Goal: Task Accomplishment & Management: Manage account settings

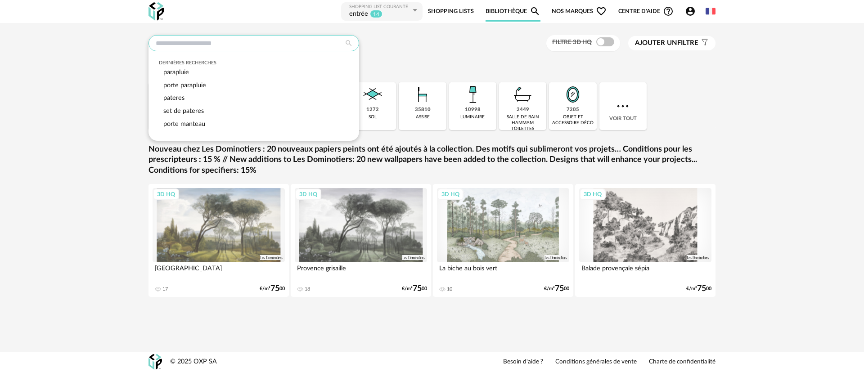
click at [227, 45] on input "text" at bounding box center [253, 43] width 211 height 16
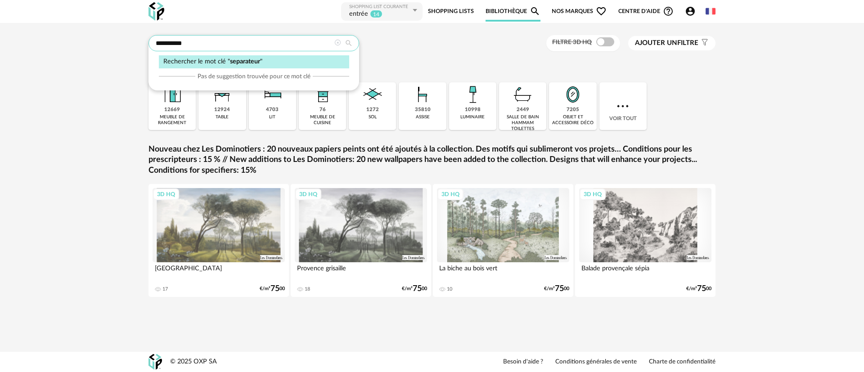
type input "**********"
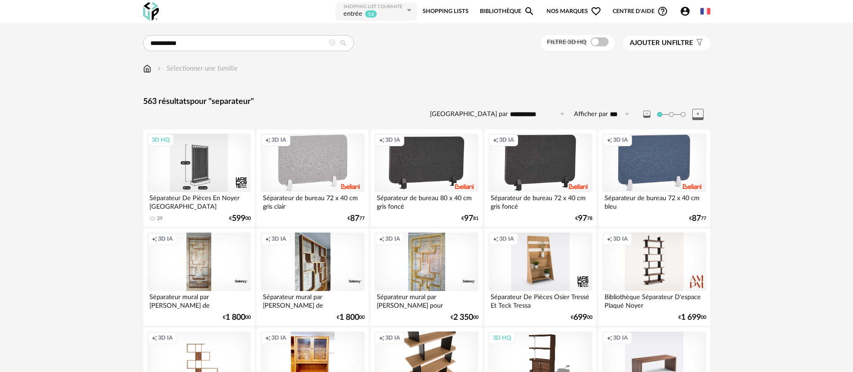
click at [198, 160] on div "3D HQ" at bounding box center [198, 163] width 103 height 58
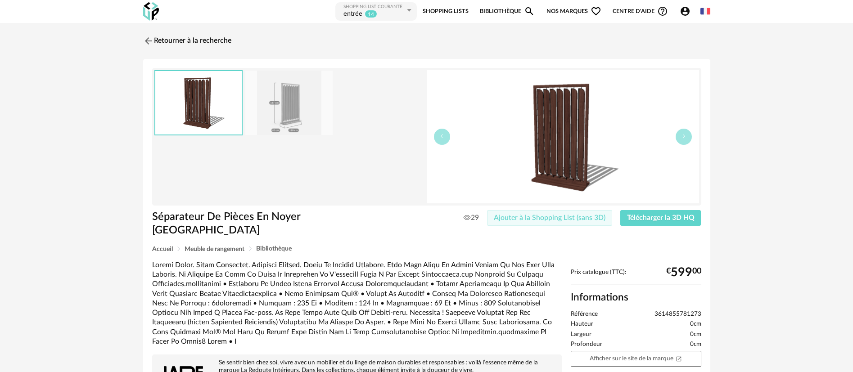
click at [575, 217] on span "Ajouter à la Shopping List (sans 3D)" at bounding box center [550, 217] width 112 height 7
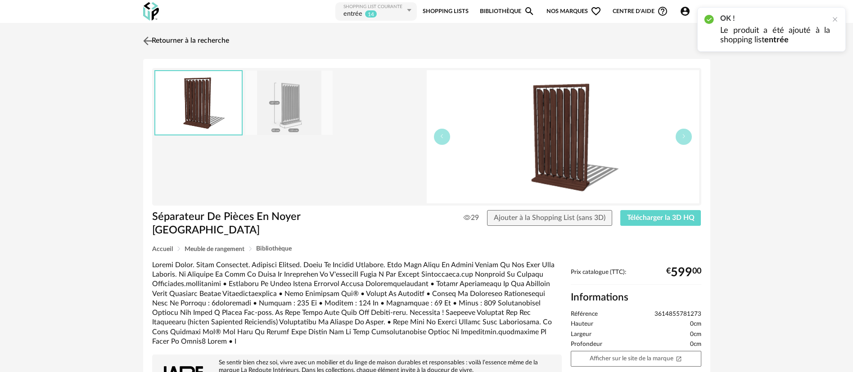
click at [156, 40] on link "Retourner à la recherche" at bounding box center [185, 41] width 88 height 20
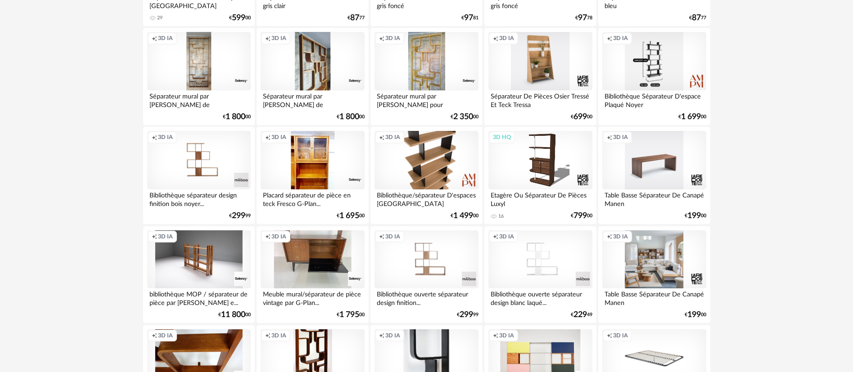
scroll to position [202, 0]
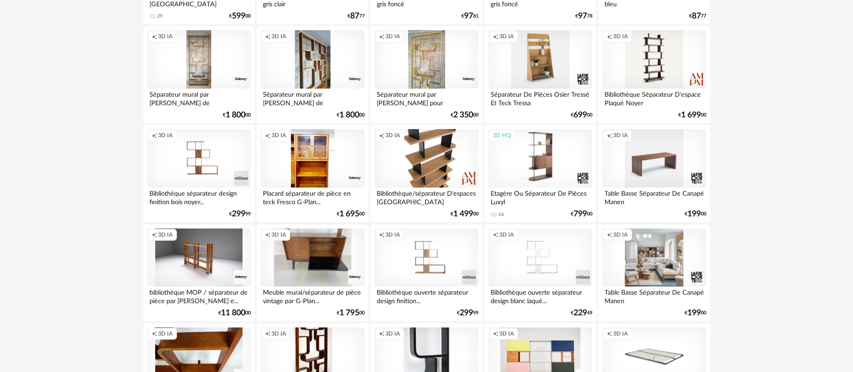
click at [545, 171] on div "3D HQ" at bounding box center [539, 158] width 103 height 58
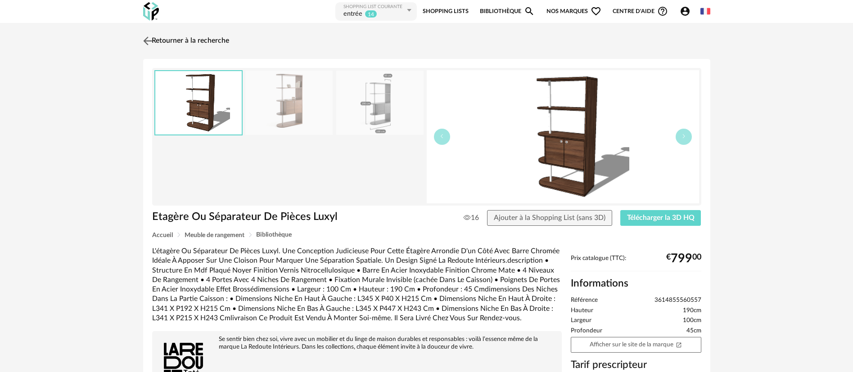
click at [201, 40] on link "Retourner à la recherche" at bounding box center [185, 41] width 88 height 20
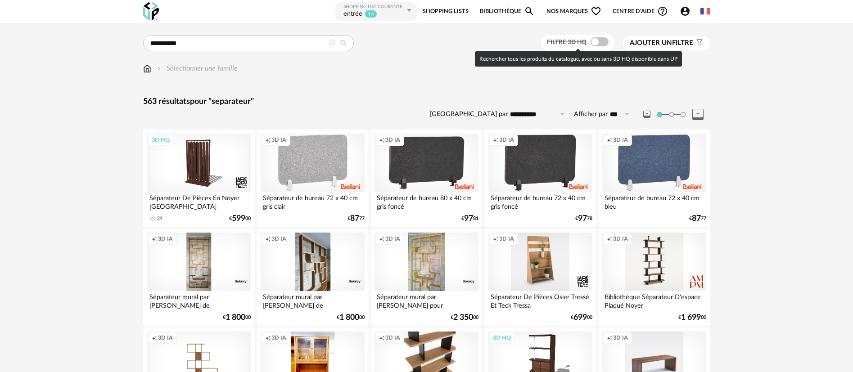
click at [597, 45] on span at bounding box center [599, 41] width 18 height 9
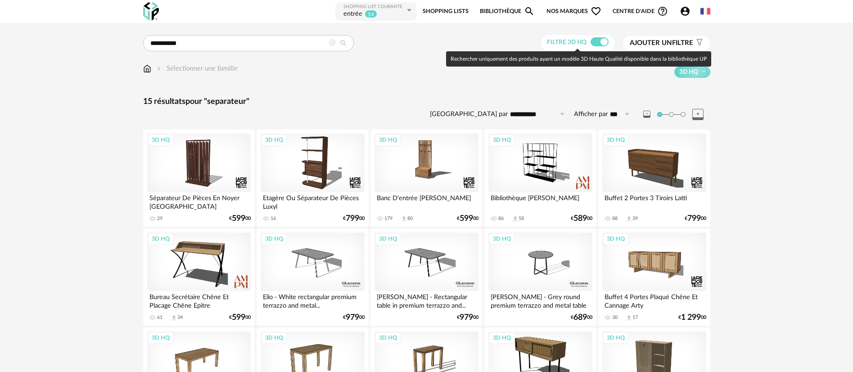
click at [597, 40] on span at bounding box center [599, 41] width 18 height 9
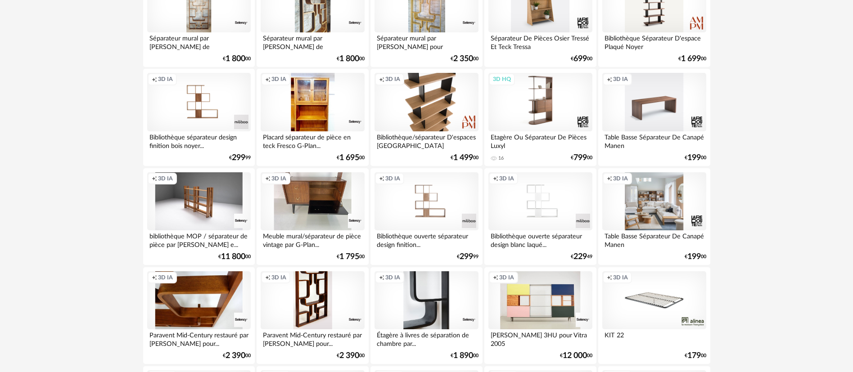
scroll to position [337, 0]
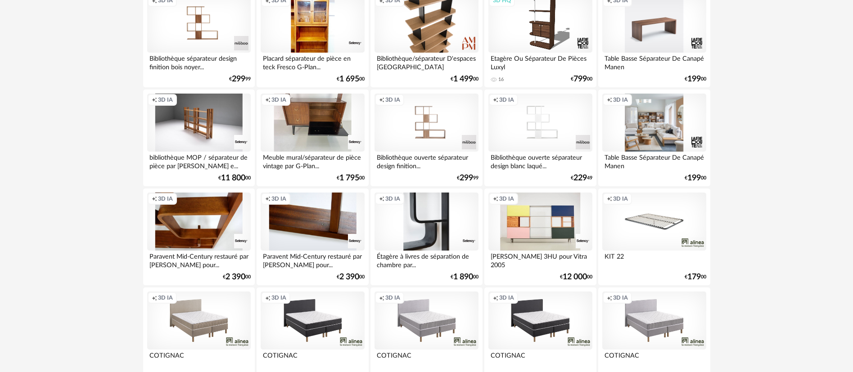
click at [309, 222] on div "Creation icon 3D IA" at bounding box center [312, 222] width 103 height 58
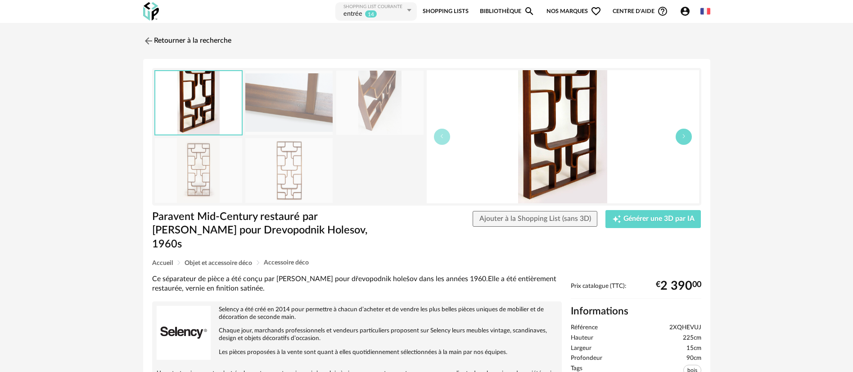
click at [684, 140] on button "button" at bounding box center [683, 137] width 16 height 16
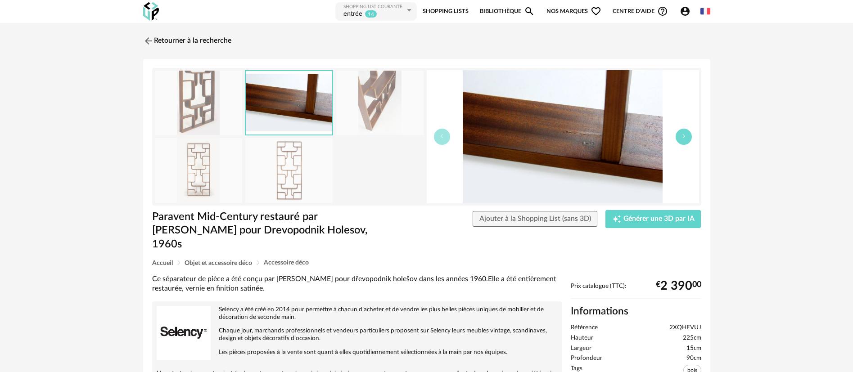
click at [684, 140] on button "button" at bounding box center [683, 137] width 16 height 16
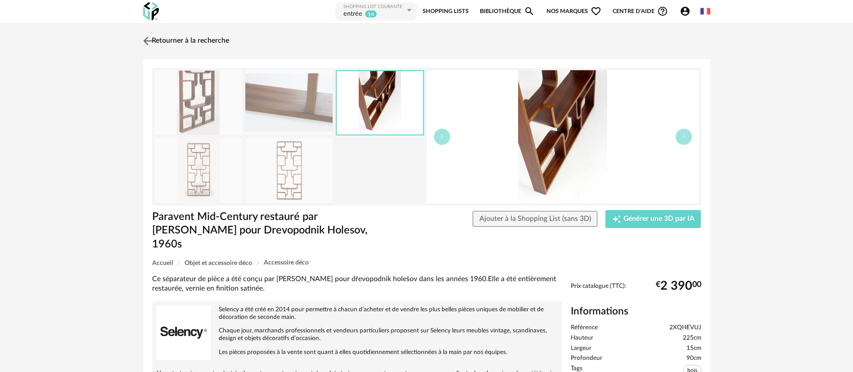
click at [172, 39] on link "Retourner à la recherche" at bounding box center [185, 41] width 88 height 20
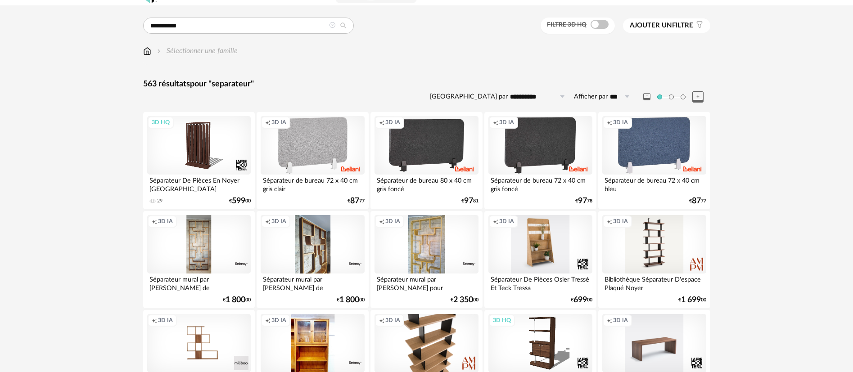
scroll to position [67, 0]
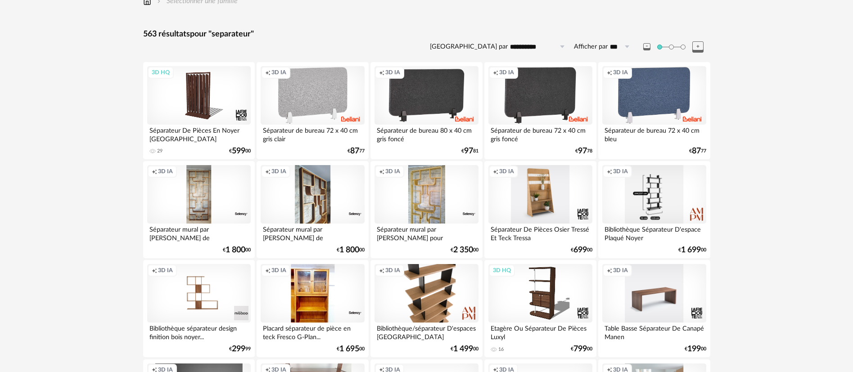
click at [642, 179] on div "Creation icon 3D IA" at bounding box center [653, 194] width 103 height 58
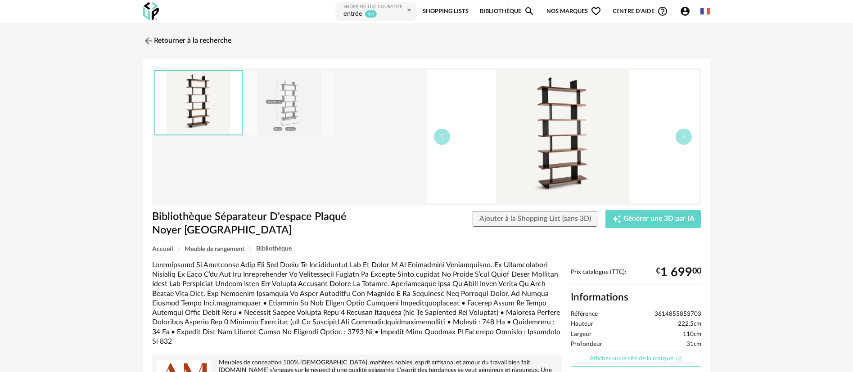
click at [597, 359] on link "Afficher sur le site de la marque Open In New icon" at bounding box center [636, 359] width 130 height 16
click at [147, 40] on img at bounding box center [147, 40] width 13 height 13
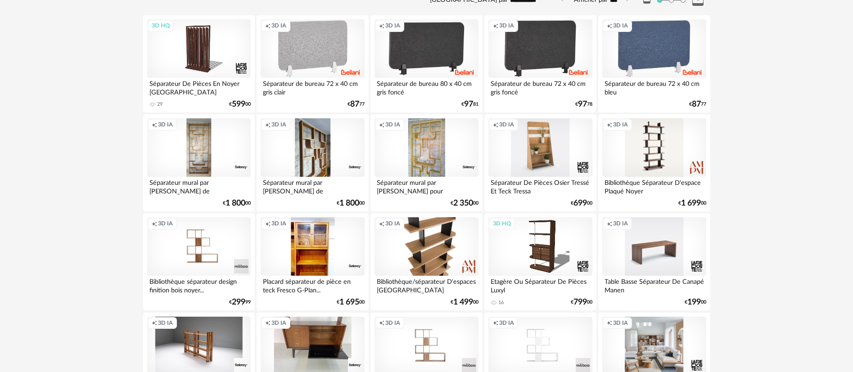
scroll to position [135, 0]
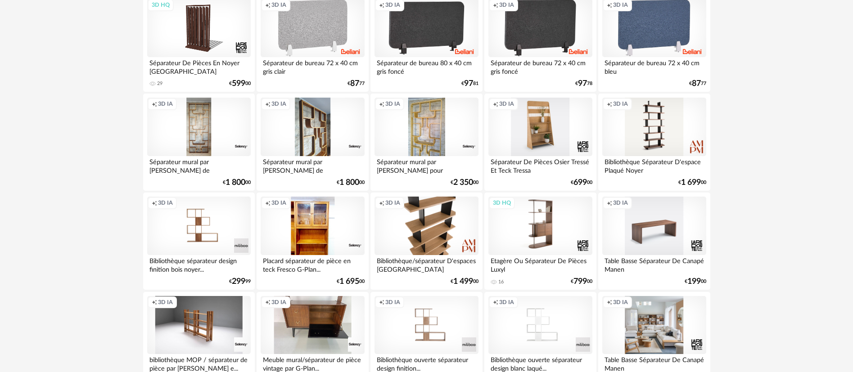
click at [548, 229] on div "3D HQ" at bounding box center [539, 226] width 103 height 58
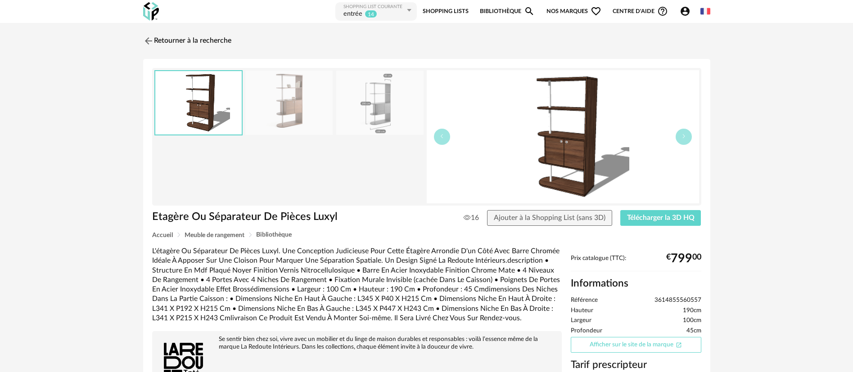
click at [637, 348] on link "Afficher sur le site de la marque Open In New icon" at bounding box center [636, 345] width 130 height 16
click at [548, 218] on span "Ajouter à la Shopping List (sans 3D)" at bounding box center [550, 217] width 112 height 7
click at [217, 39] on link "Retourner à la recherche" at bounding box center [185, 41] width 88 height 20
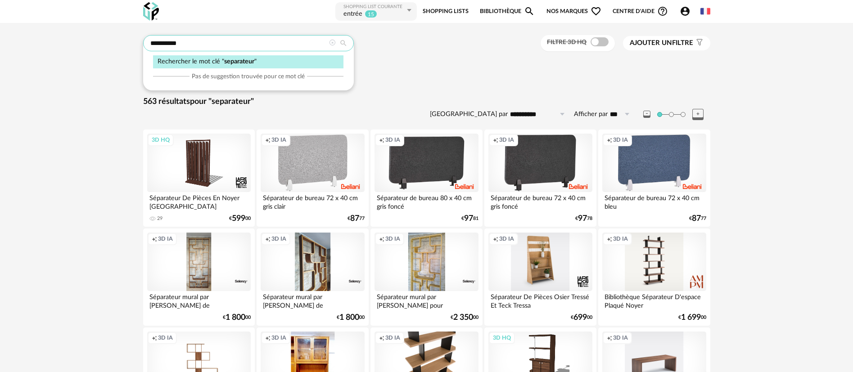
drag, startPoint x: 231, startPoint y: 47, endPoint x: 147, endPoint y: 48, distance: 83.7
click at [147, 48] on input "**********" at bounding box center [248, 43] width 211 height 16
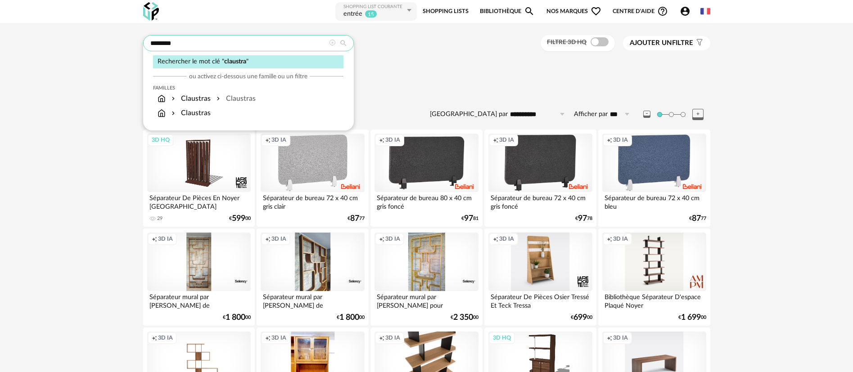
type input "********"
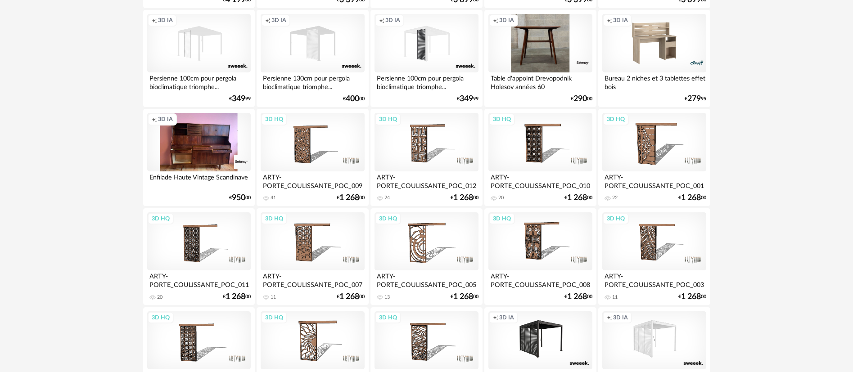
scroll to position [1215, 0]
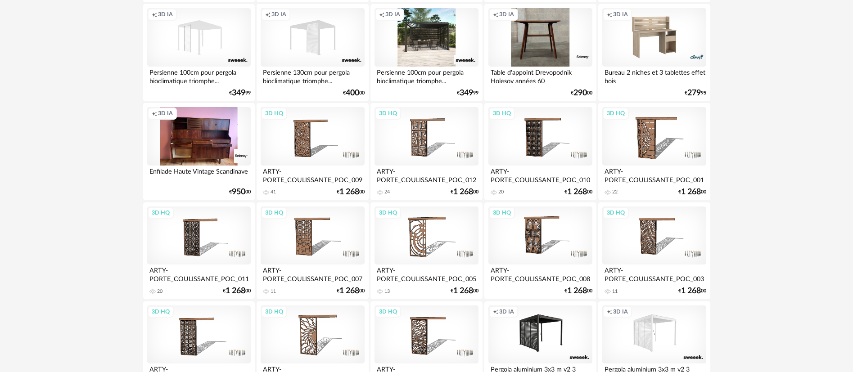
click at [434, 43] on div "Creation icon 3D IA" at bounding box center [425, 37] width 103 height 58
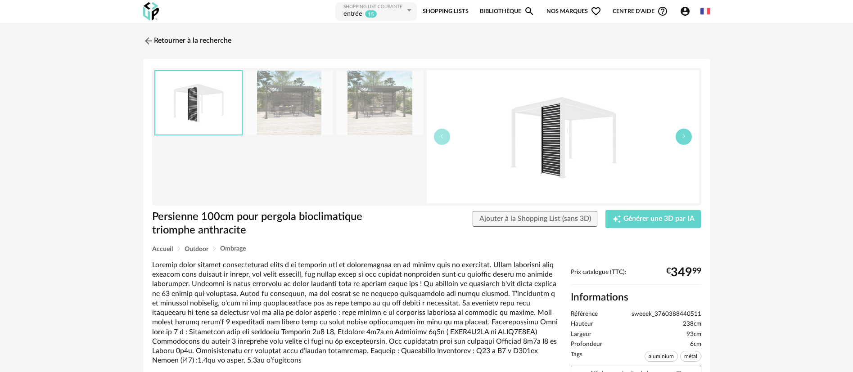
click at [687, 139] on button "button" at bounding box center [683, 137] width 16 height 16
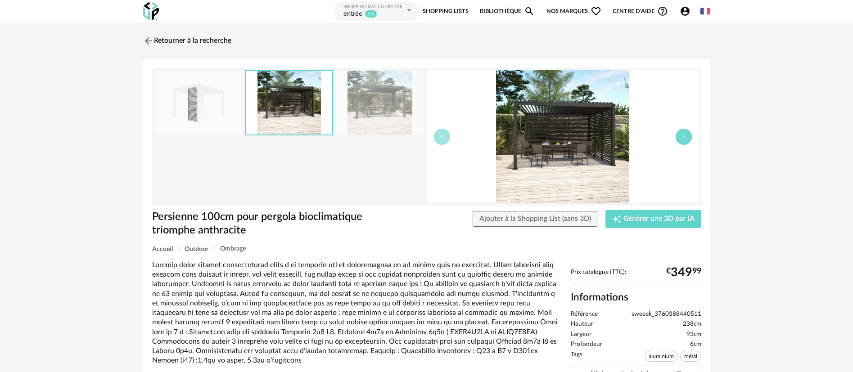
click at [683, 139] on button "button" at bounding box center [683, 137] width 16 height 16
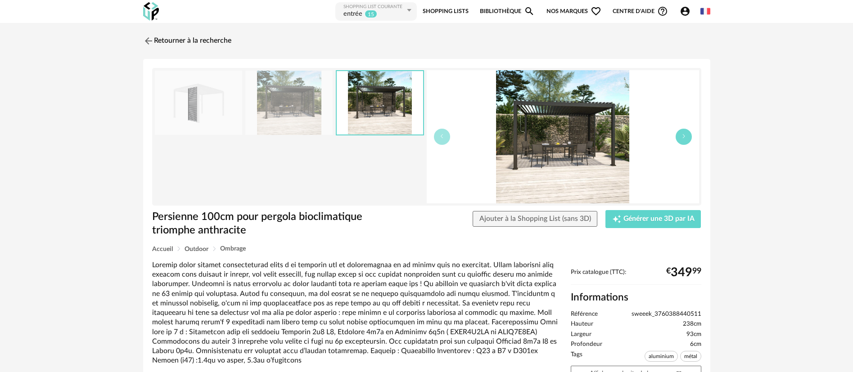
click at [685, 141] on button "button" at bounding box center [683, 137] width 16 height 16
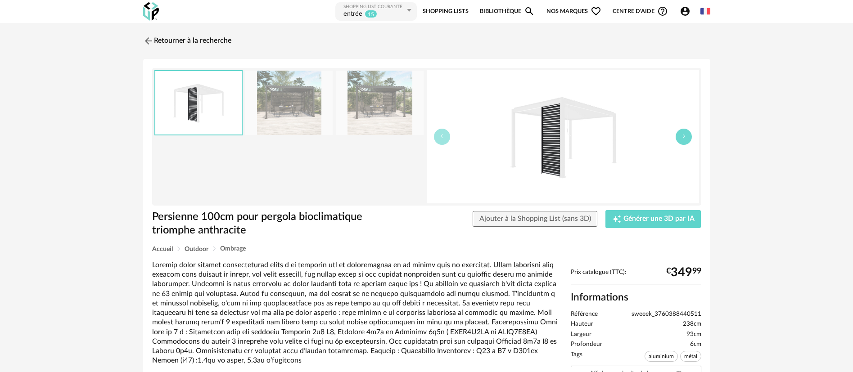
click at [685, 141] on button "button" at bounding box center [683, 137] width 16 height 16
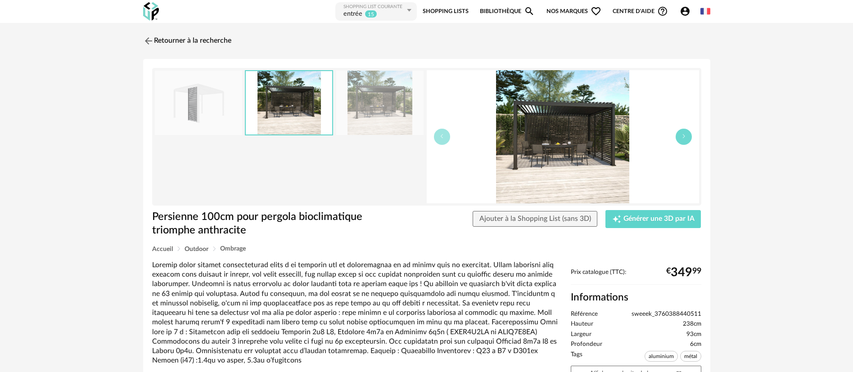
click at [682, 141] on button "button" at bounding box center [683, 137] width 16 height 16
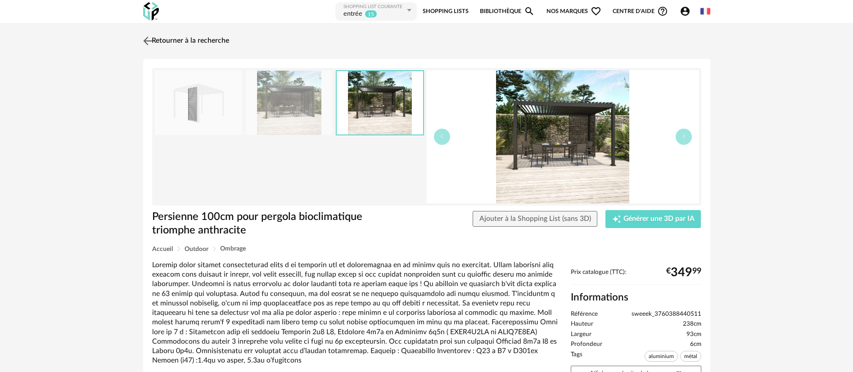
click at [199, 43] on link "Retourner à la recherche" at bounding box center [185, 41] width 88 height 20
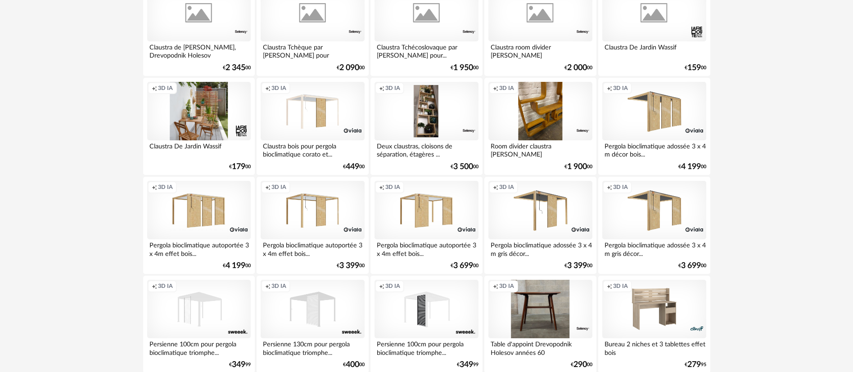
scroll to position [942, 0]
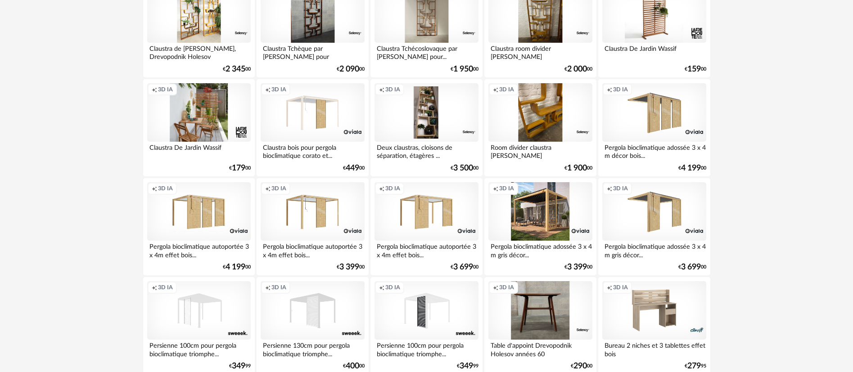
click at [523, 229] on div "Creation icon 3D IA" at bounding box center [539, 211] width 103 height 58
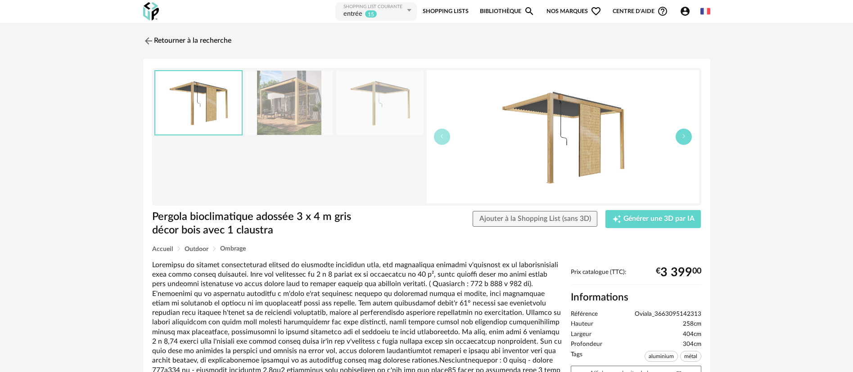
click at [681, 140] on button "button" at bounding box center [683, 137] width 16 height 16
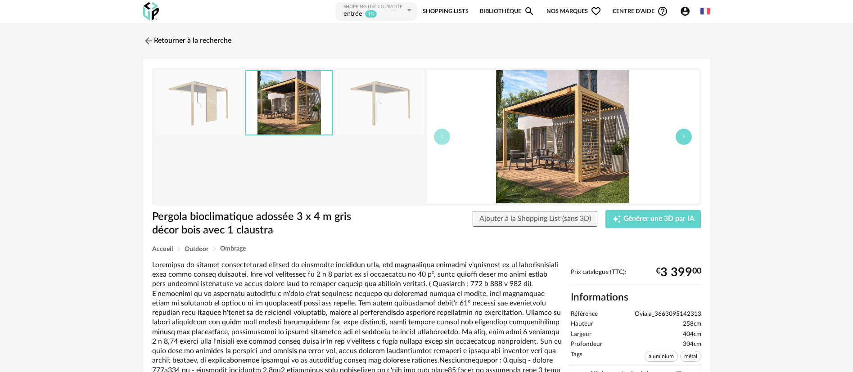
click at [681, 140] on button "button" at bounding box center [683, 137] width 16 height 16
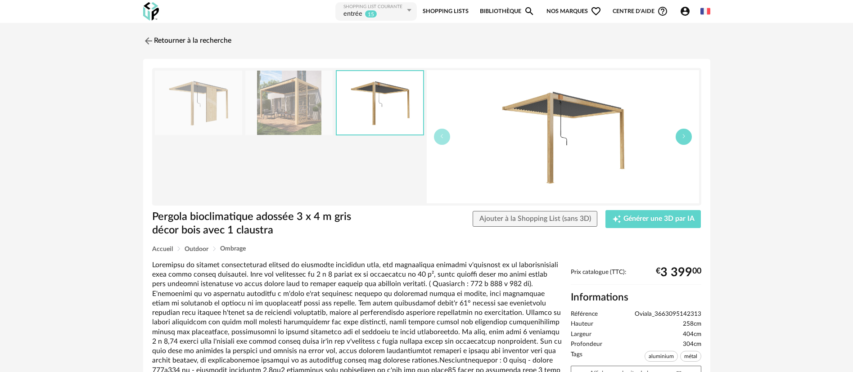
click at [681, 140] on button "button" at bounding box center [683, 137] width 16 height 16
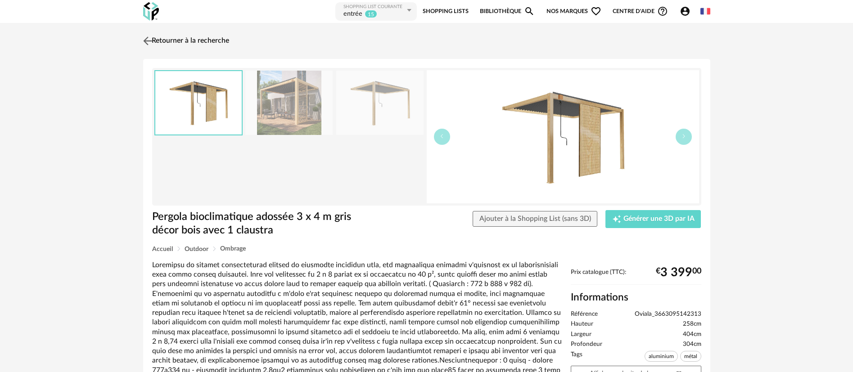
click at [148, 43] on img at bounding box center [147, 40] width 13 height 13
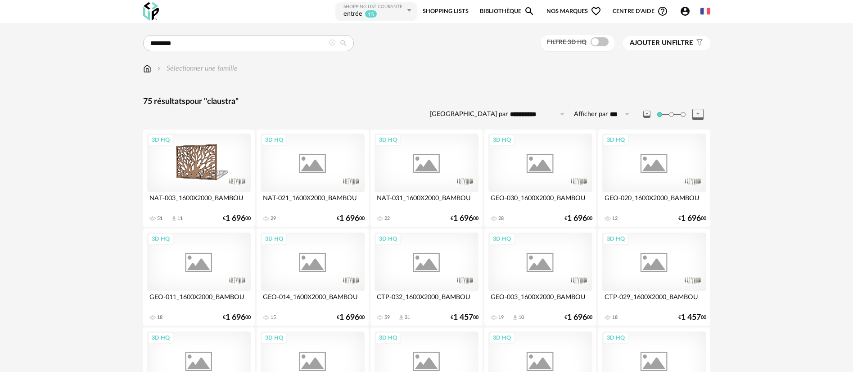
scroll to position [942, 0]
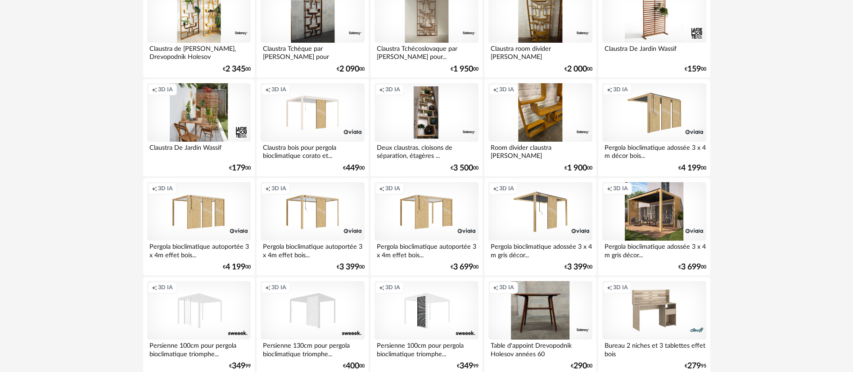
click at [666, 212] on div "Creation icon 3D IA" at bounding box center [653, 211] width 103 height 58
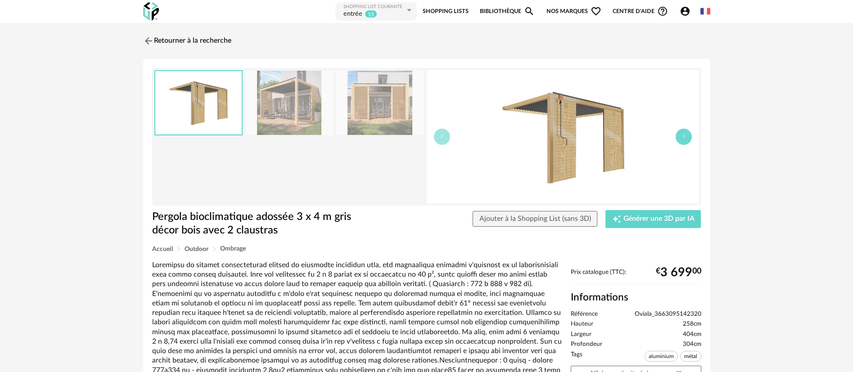
click at [682, 139] on icon "button" at bounding box center [683, 136] width 5 height 5
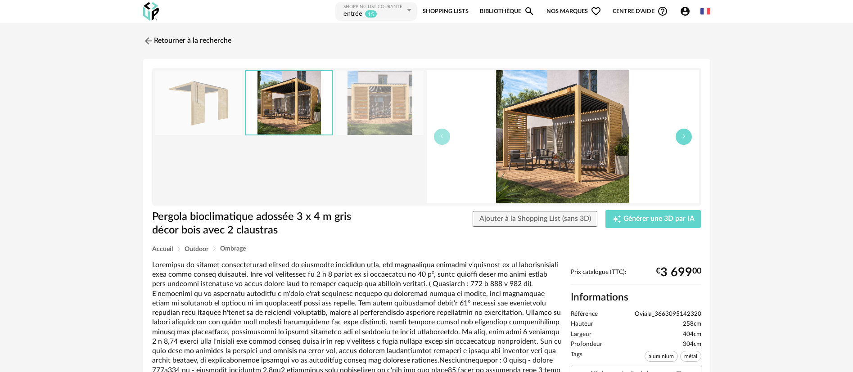
click at [682, 139] on icon "button" at bounding box center [683, 136] width 5 height 5
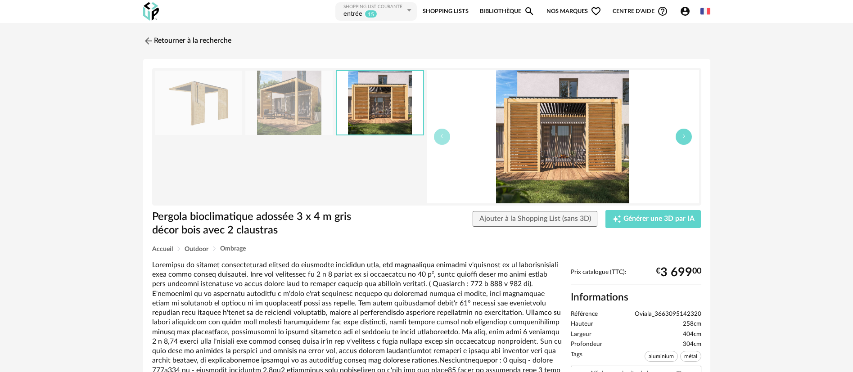
click at [682, 139] on icon "button" at bounding box center [683, 136] width 5 height 5
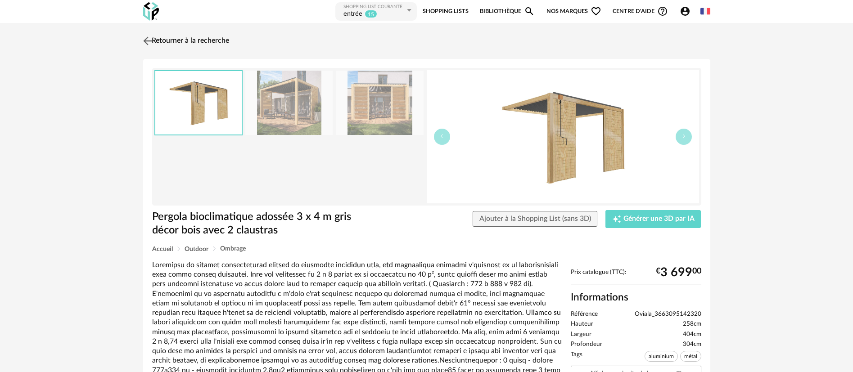
click at [198, 42] on link "Retourner à la recherche" at bounding box center [185, 41] width 88 height 20
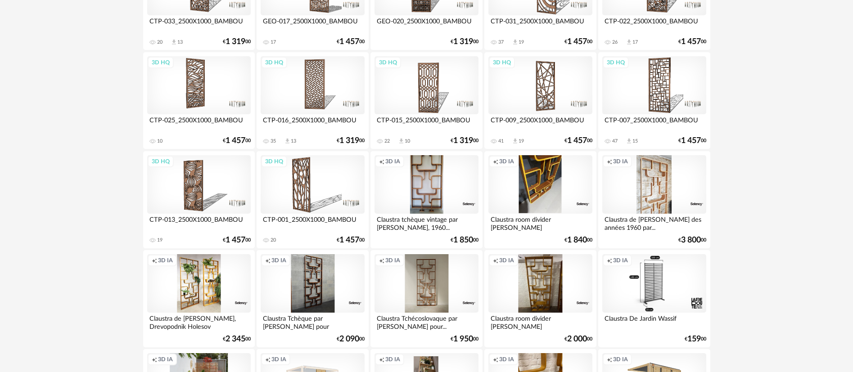
scroll to position [604, 0]
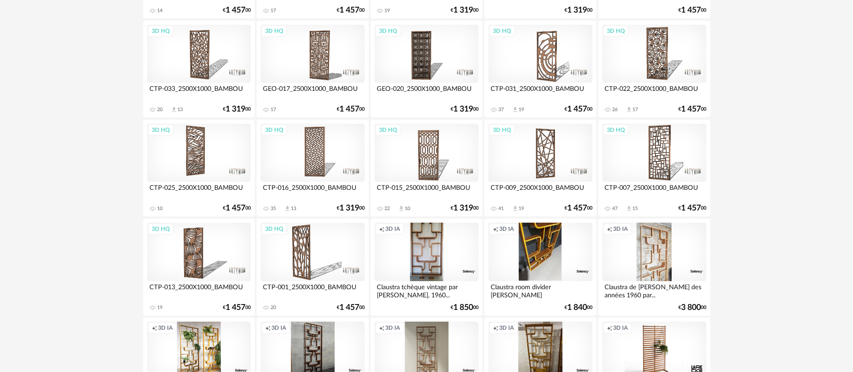
click at [197, 157] on div "3D HQ" at bounding box center [198, 153] width 103 height 58
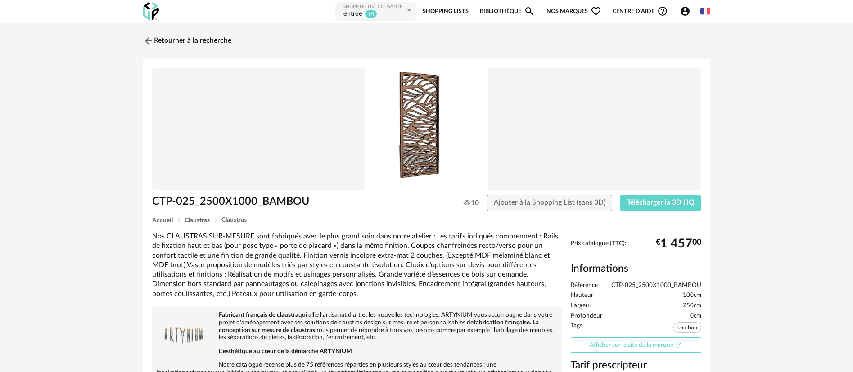
click at [591, 350] on link "Afficher sur le site de la marque Open In New icon" at bounding box center [636, 345] width 130 height 16
click at [575, 203] on span "Ajouter à la Shopping List (sans 3D)" at bounding box center [550, 202] width 112 height 7
click at [446, 11] on link "Shopping Lists" at bounding box center [445, 11] width 46 height 20
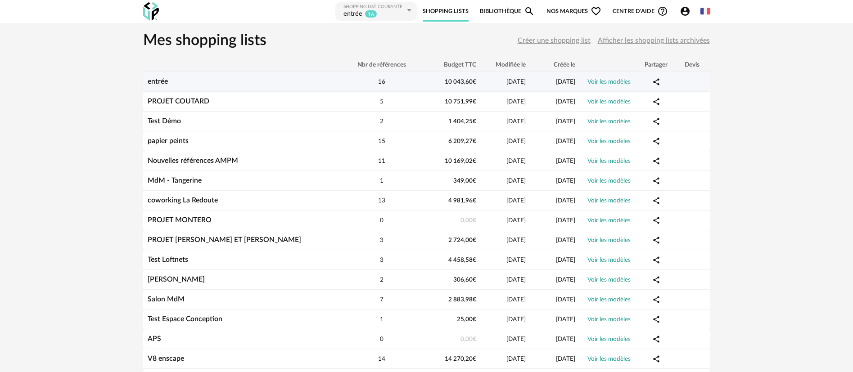
click at [165, 80] on link "entrée" at bounding box center [158, 81] width 20 height 7
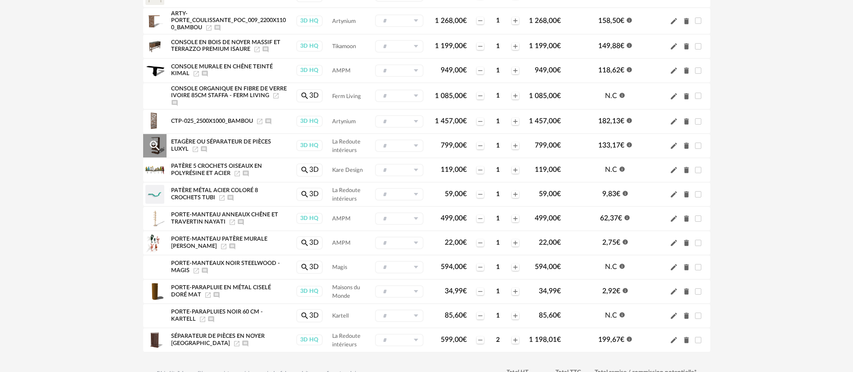
scroll to position [202, 0]
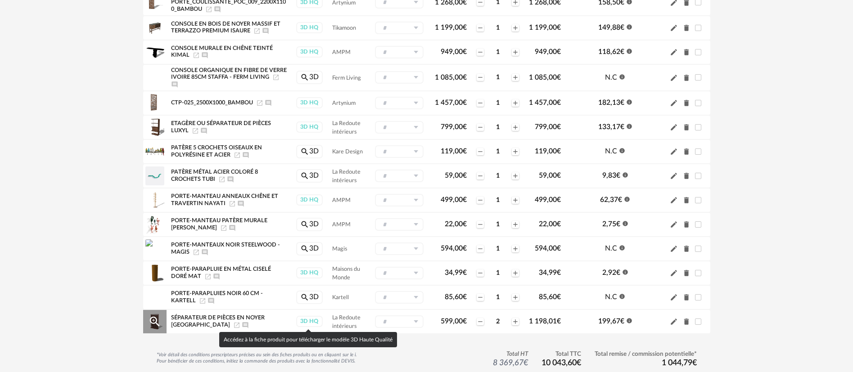
click at [307, 323] on div "3D HQ" at bounding box center [309, 321] width 27 height 11
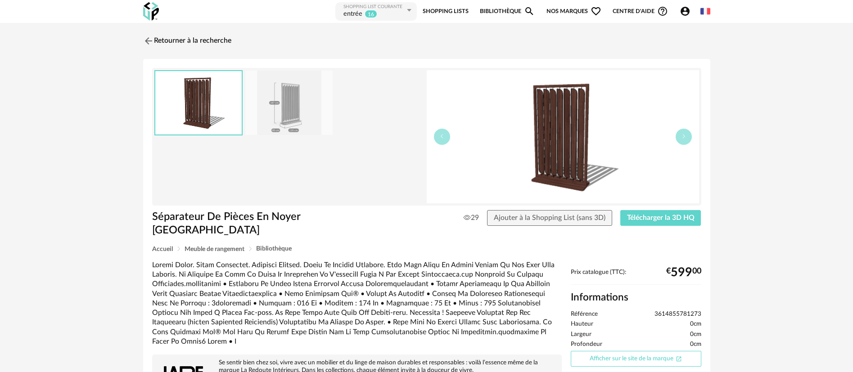
click at [612, 351] on link "Afficher sur le site de la marque Open In New icon" at bounding box center [636, 359] width 130 height 16
click at [436, 9] on link "Shopping Lists" at bounding box center [445, 11] width 46 height 20
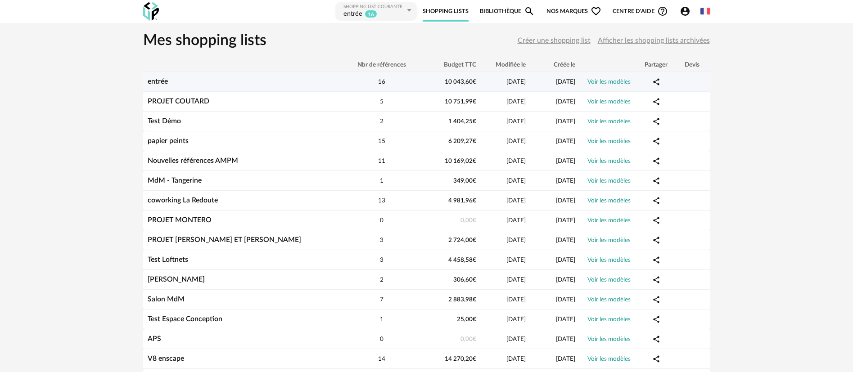
click at [190, 80] on div "entrée" at bounding box center [242, 81] width 198 height 9
click at [211, 82] on div "entrée" at bounding box center [242, 81] width 198 height 9
click at [161, 79] on link "entrée" at bounding box center [158, 81] width 20 height 7
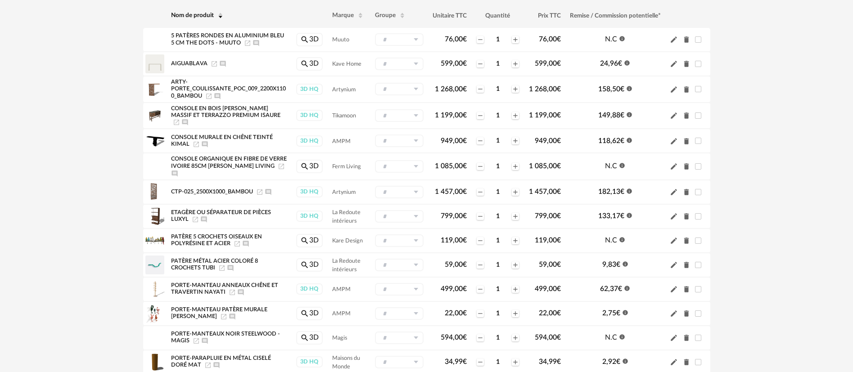
scroll to position [135, 0]
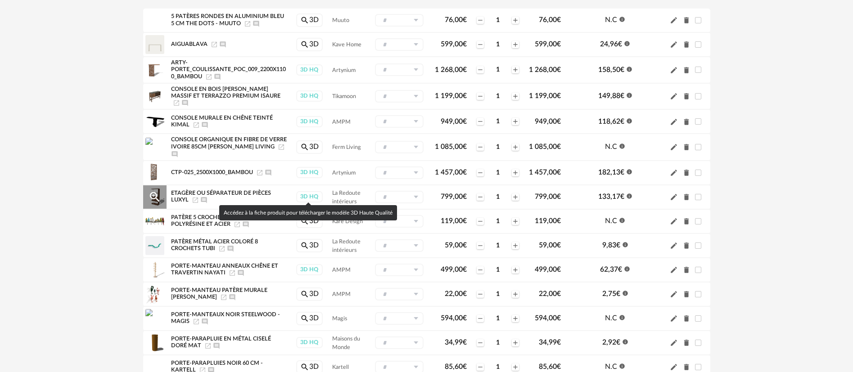
click at [306, 193] on div "3D HQ" at bounding box center [309, 196] width 27 height 11
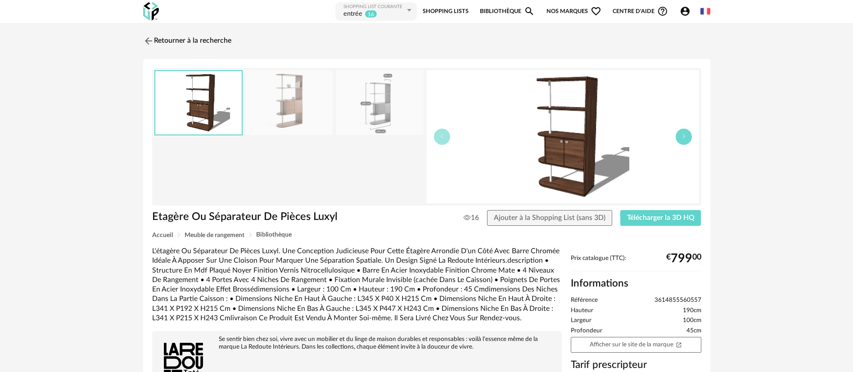
click at [683, 137] on icon "button" at bounding box center [683, 136] width 5 height 5
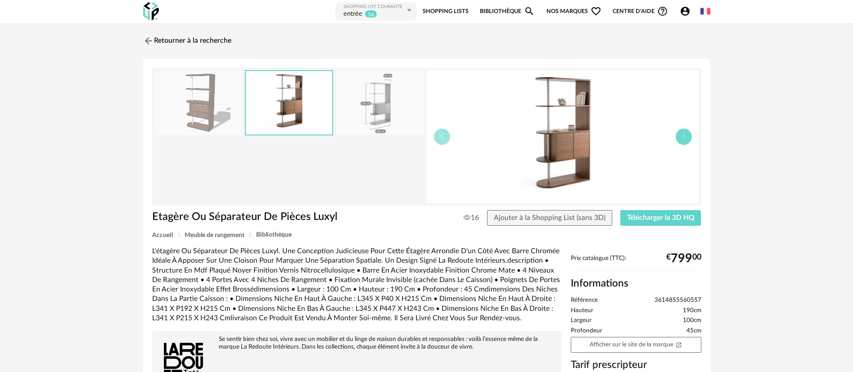
click at [683, 137] on icon "button" at bounding box center [683, 136] width 5 height 5
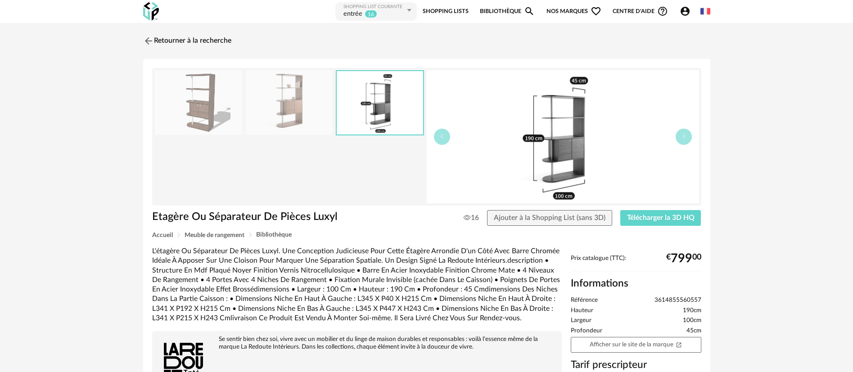
click at [457, 10] on link "Shopping Lists" at bounding box center [445, 11] width 46 height 20
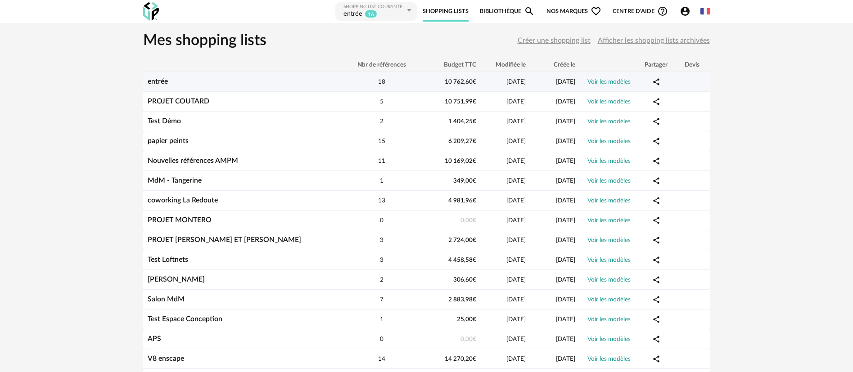
drag, startPoint x: 147, startPoint y: 80, endPoint x: 170, endPoint y: 80, distance: 22.9
click at [147, 80] on div "entrée" at bounding box center [242, 81] width 198 height 9
click at [157, 81] on link "entrée" at bounding box center [158, 81] width 20 height 7
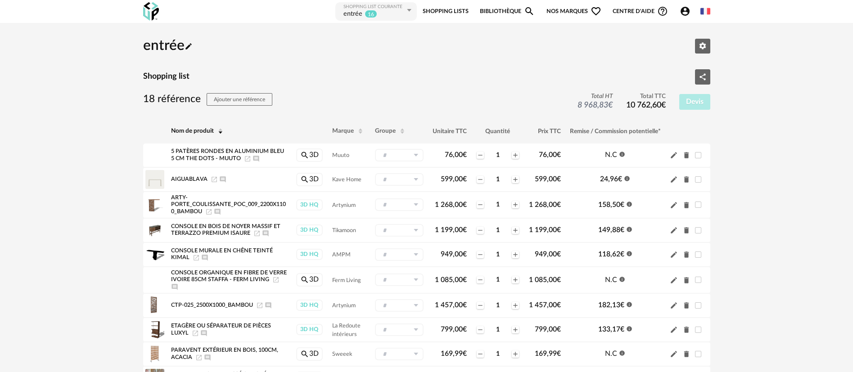
click at [495, 11] on link "Bibliothèque Magnify icon" at bounding box center [507, 11] width 55 height 20
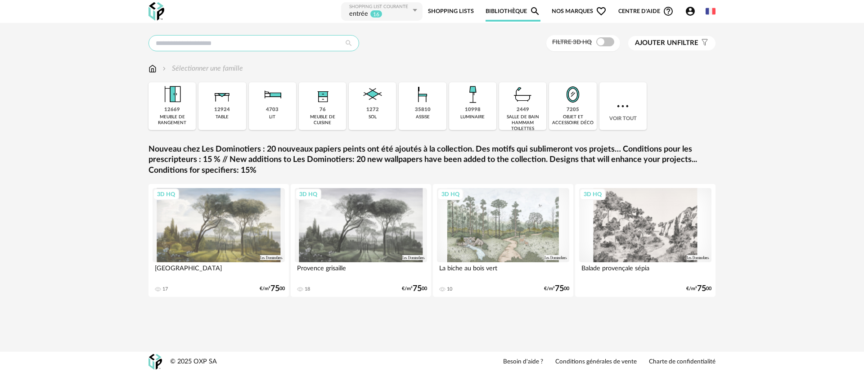
click at [206, 43] on input "text" at bounding box center [253, 43] width 211 height 16
type input "**********"
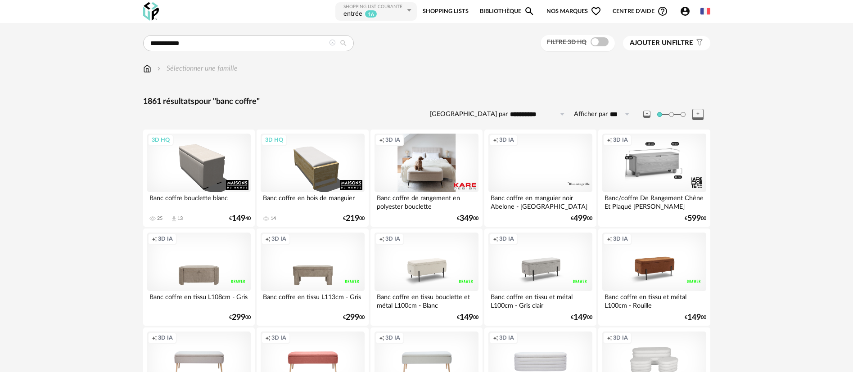
click at [406, 161] on div "Creation icon 3D IA" at bounding box center [425, 163] width 103 height 58
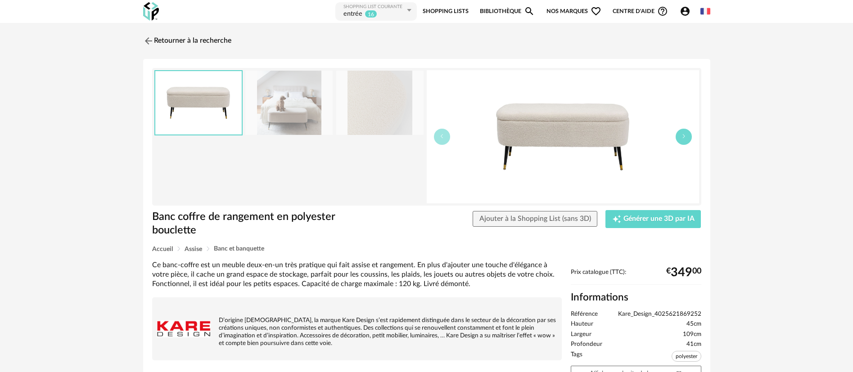
click at [680, 141] on button "button" at bounding box center [683, 137] width 16 height 16
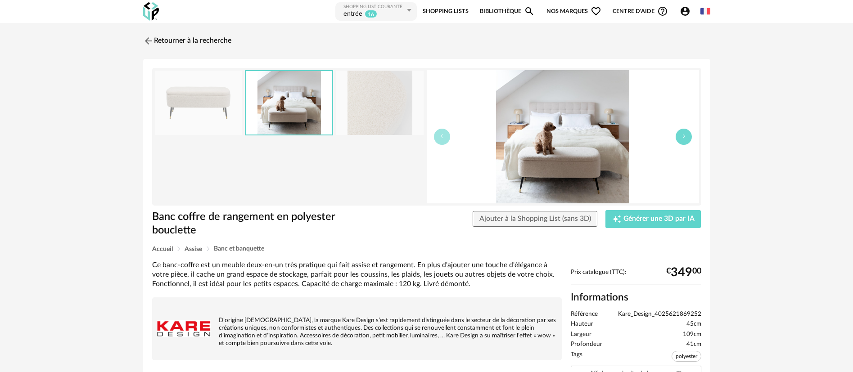
click at [680, 140] on button "button" at bounding box center [683, 137] width 16 height 16
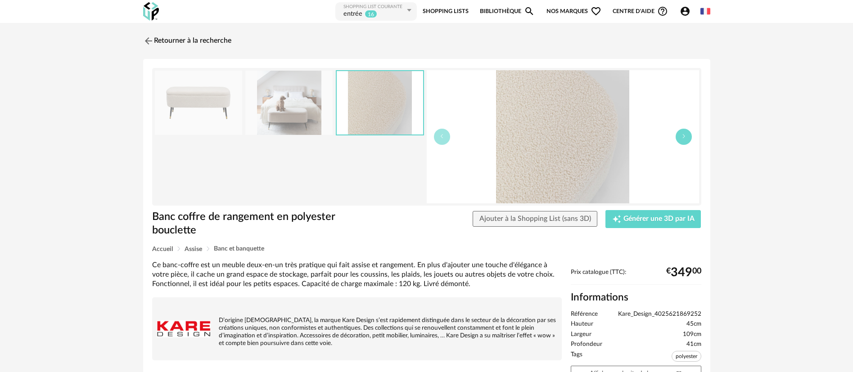
click at [680, 140] on button "button" at bounding box center [683, 137] width 16 height 16
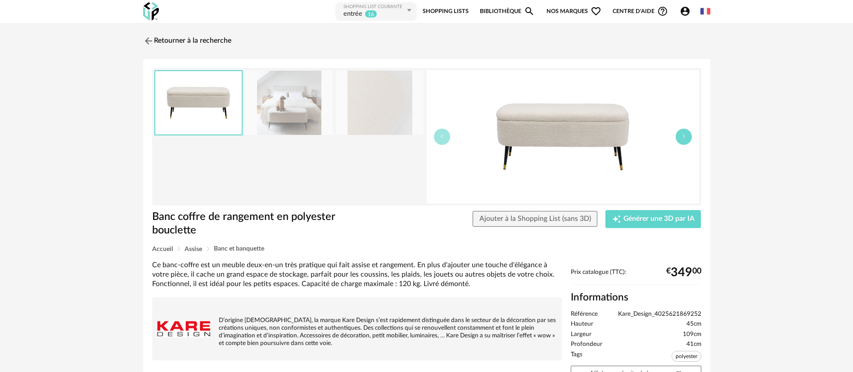
click at [680, 140] on button "button" at bounding box center [683, 137] width 16 height 16
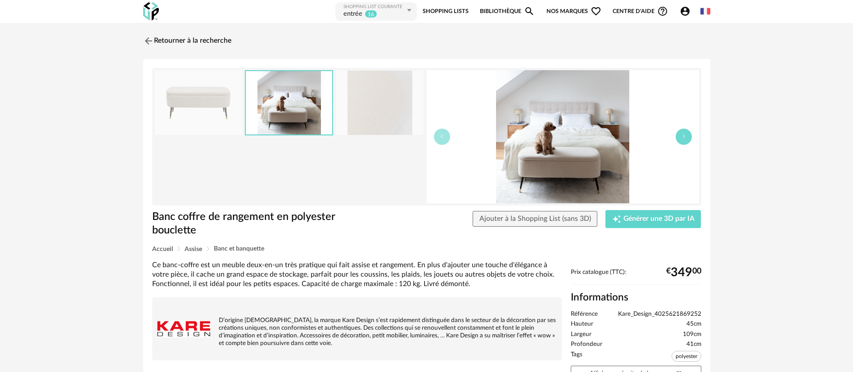
click at [680, 140] on button "button" at bounding box center [683, 137] width 16 height 16
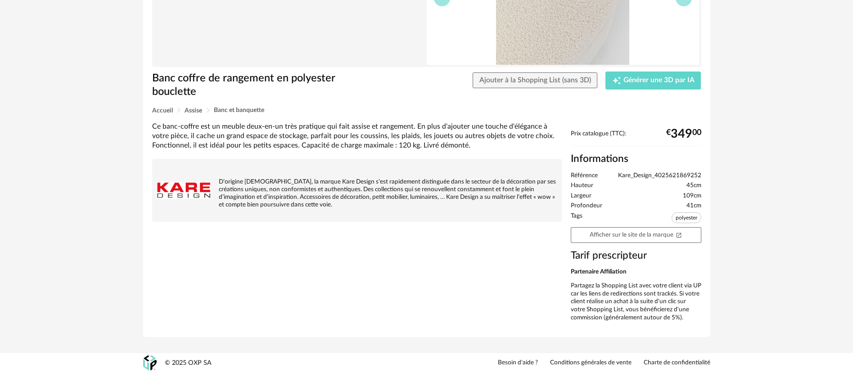
scroll to position [139, 0]
click at [625, 232] on link "Afficher sur le site de la marque Open In New icon" at bounding box center [636, 234] width 130 height 16
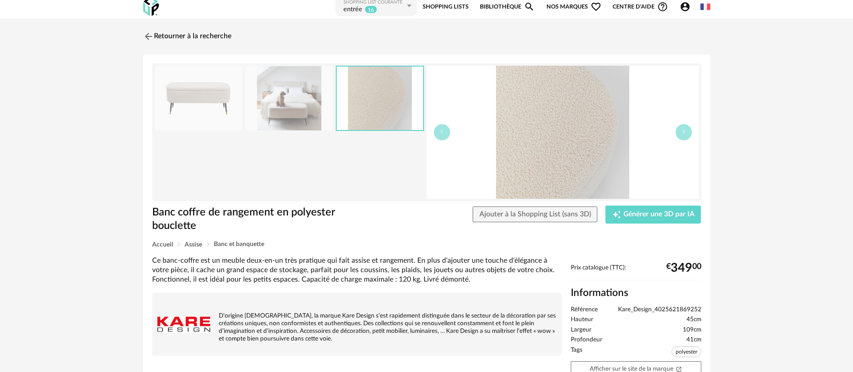
scroll to position [0, 0]
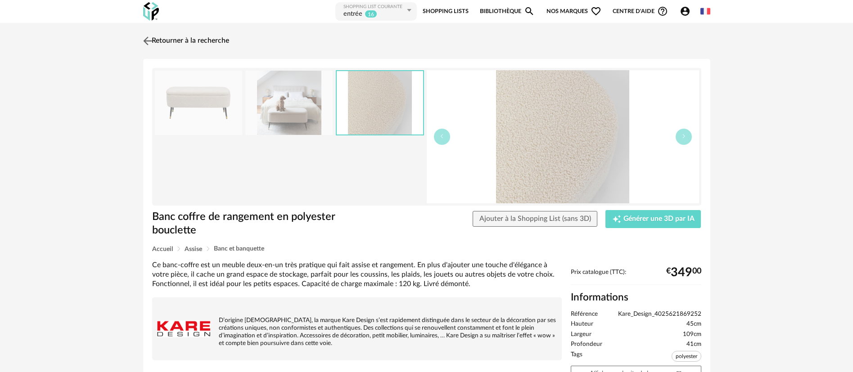
click at [221, 40] on link "Retourner à la recherche" at bounding box center [185, 41] width 88 height 20
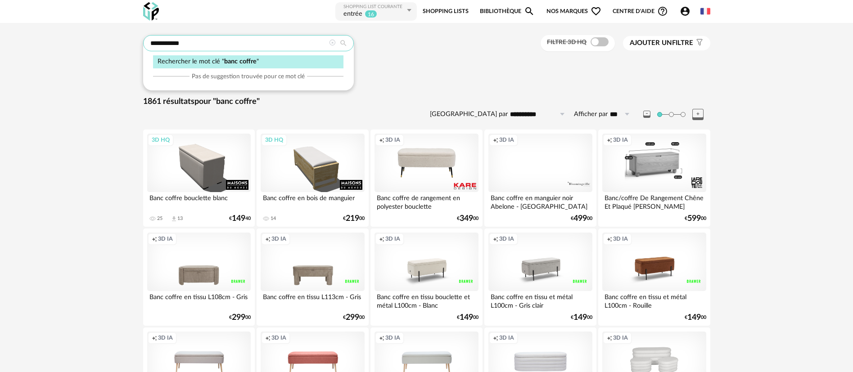
drag, startPoint x: 190, startPoint y: 41, endPoint x: 142, endPoint y: 38, distance: 48.2
click at [144, 38] on div "**********" at bounding box center [248, 43] width 211 height 16
type input "******"
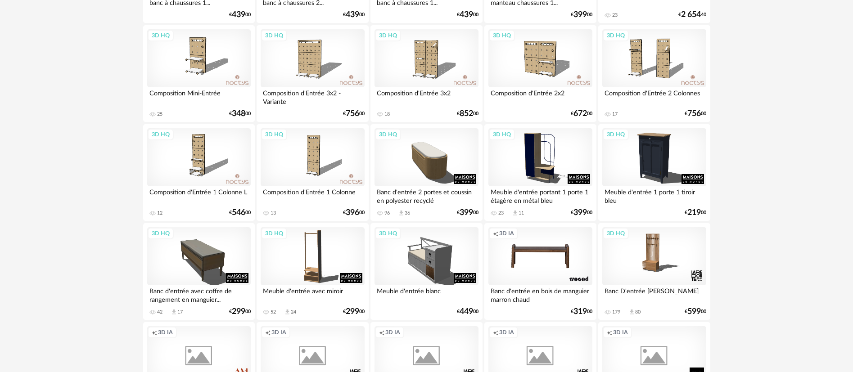
scroll to position [405, 0]
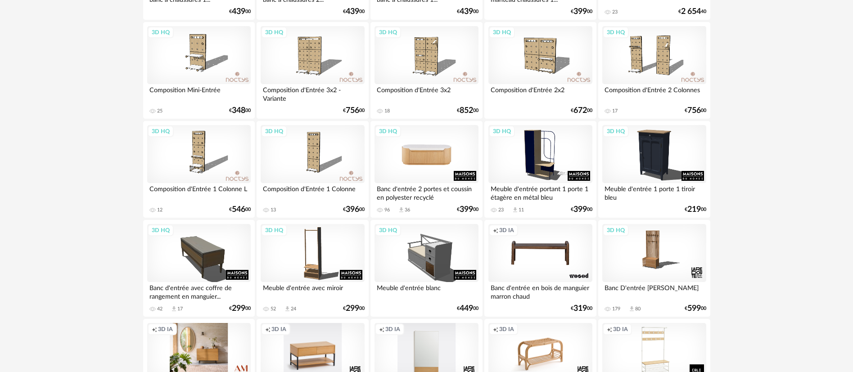
click at [425, 157] on div "3D HQ" at bounding box center [425, 154] width 103 height 58
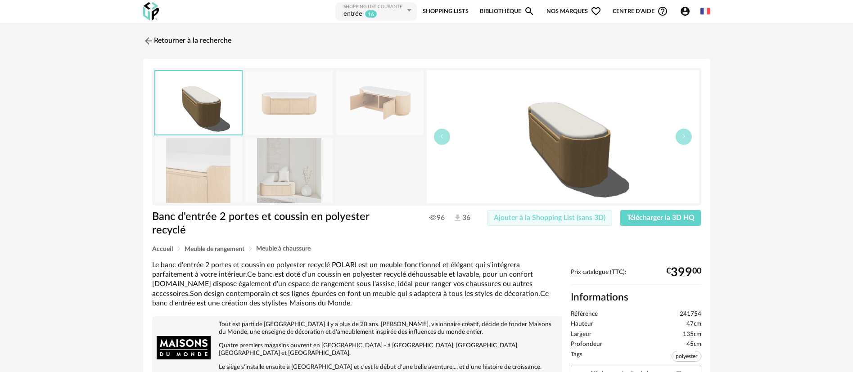
click at [557, 216] on span "Ajouter à la Shopping List (sans 3D)" at bounding box center [550, 217] width 112 height 7
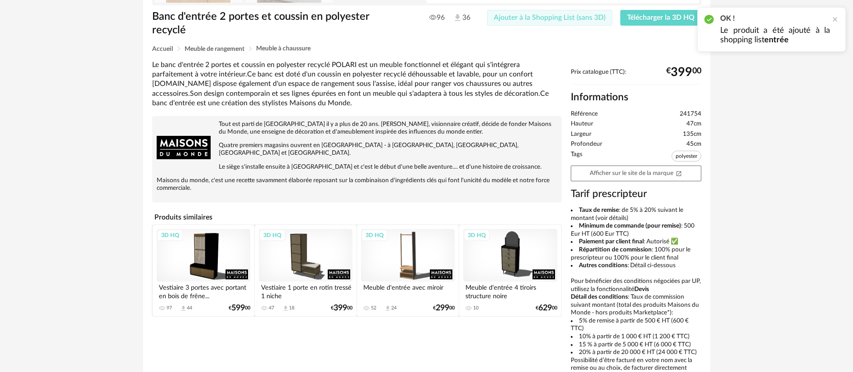
scroll to position [202, 0]
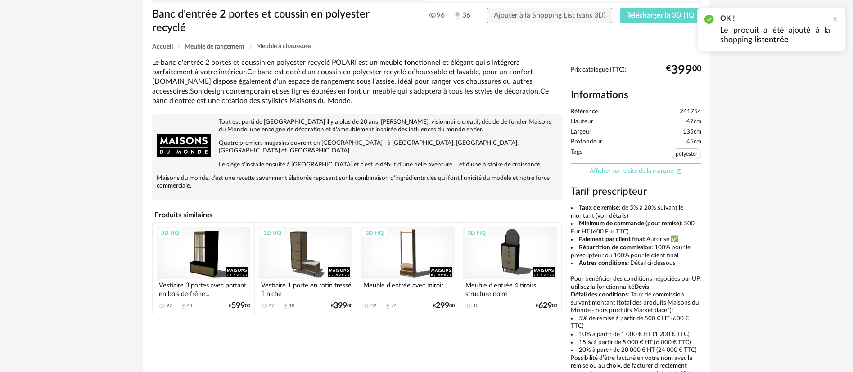
click at [632, 174] on link "Afficher sur le site de la marque Open In New icon" at bounding box center [636, 171] width 130 height 16
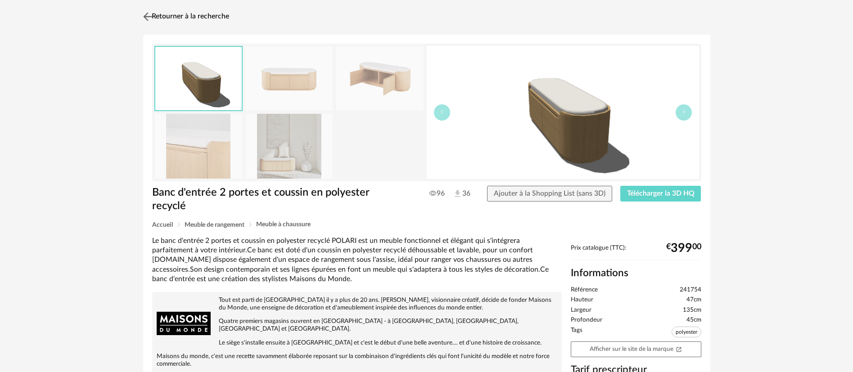
scroll to position [0, 0]
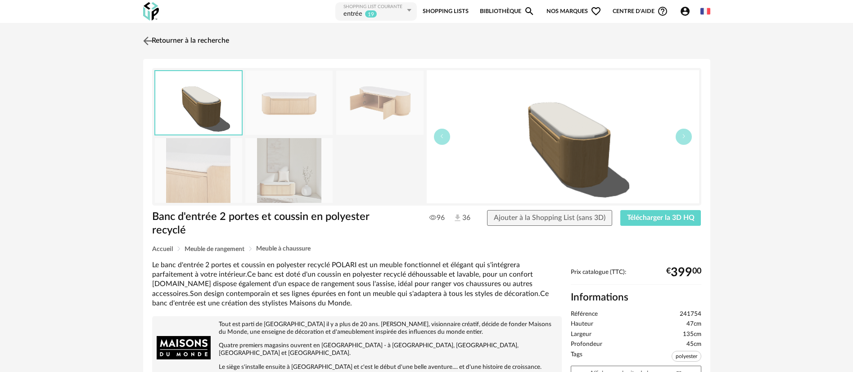
click at [195, 41] on link "Retourner à la recherche" at bounding box center [185, 41] width 88 height 20
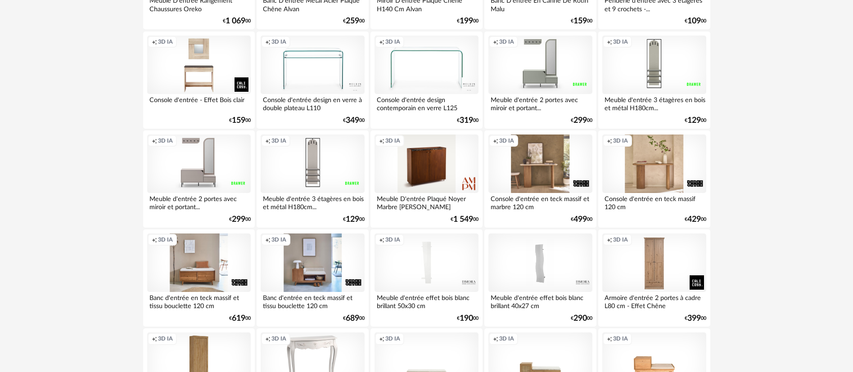
scroll to position [877, 0]
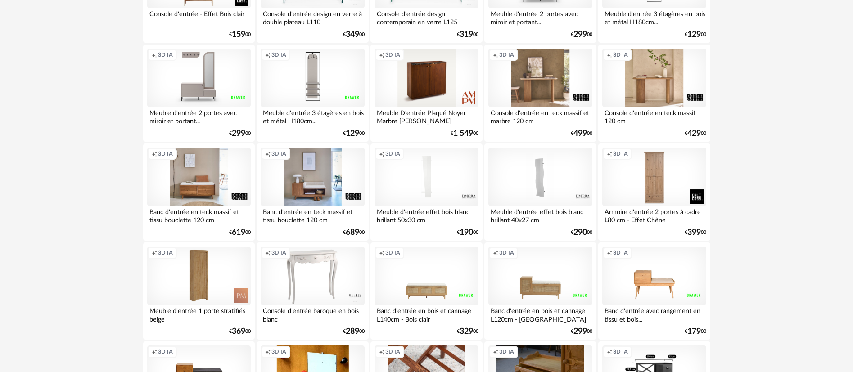
click at [298, 190] on div "Creation icon 3D IA" at bounding box center [312, 177] width 103 height 58
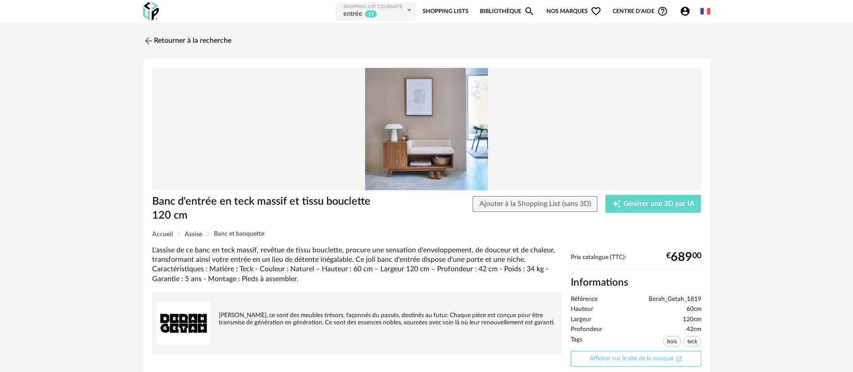
click at [616, 359] on link "Afficher sur le site de la marque Open In New icon" at bounding box center [636, 359] width 130 height 16
click at [544, 202] on span "Ajouter à la Shopping List (sans 3D)" at bounding box center [535, 203] width 112 height 7
click at [189, 40] on link "Retourner à la recherche" at bounding box center [185, 41] width 88 height 20
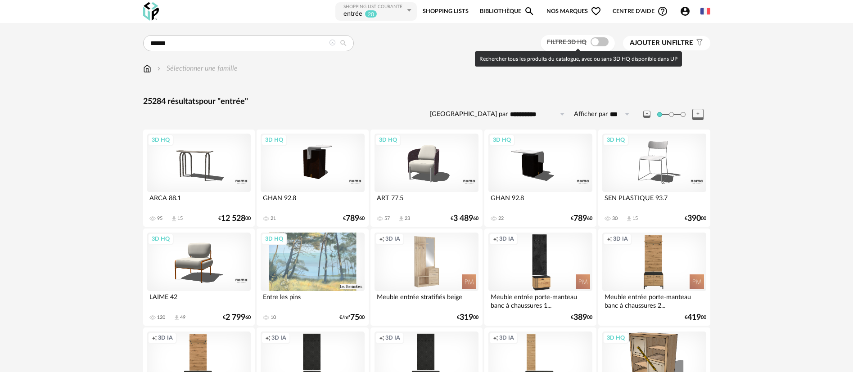
click at [596, 44] on span at bounding box center [599, 41] width 18 height 9
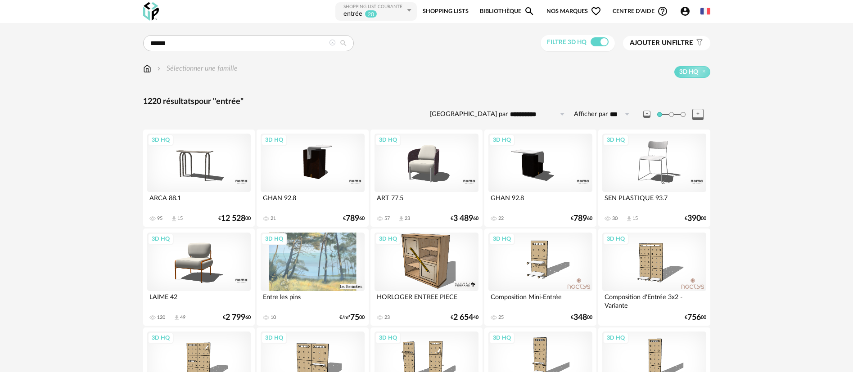
click at [448, 10] on link "Shopping Lists" at bounding box center [445, 11] width 46 height 20
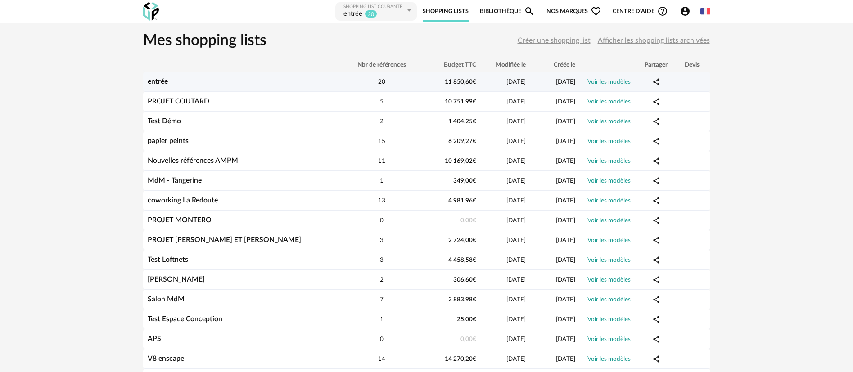
click at [163, 83] on link "entrée" at bounding box center [158, 81] width 20 height 7
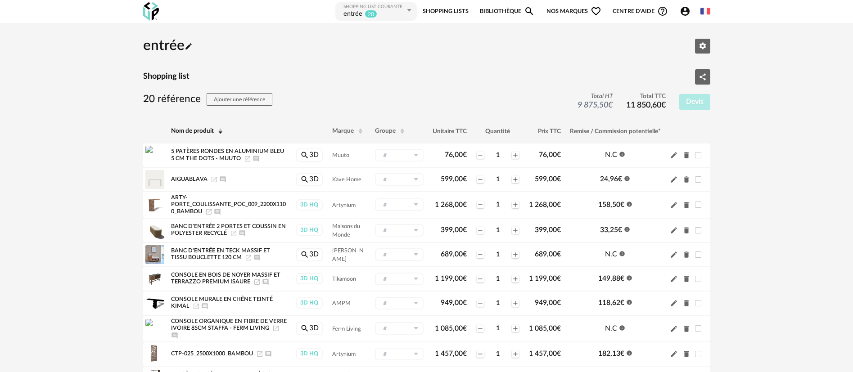
click at [451, 11] on link "Shopping Lists" at bounding box center [445, 11] width 46 height 20
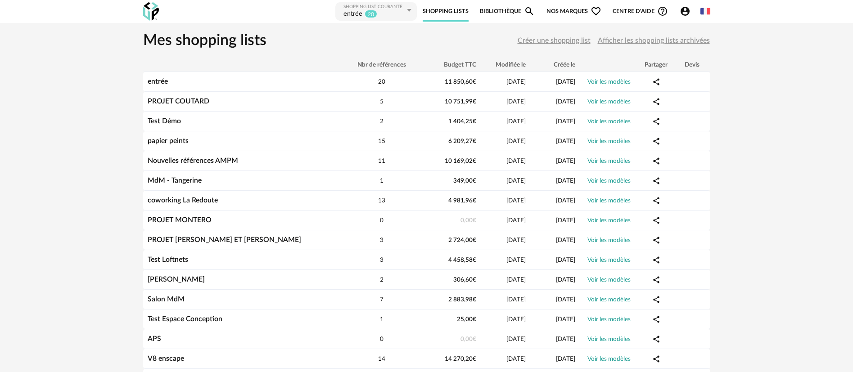
click at [492, 9] on link "Bibliothèque Magnify icon" at bounding box center [507, 11] width 55 height 20
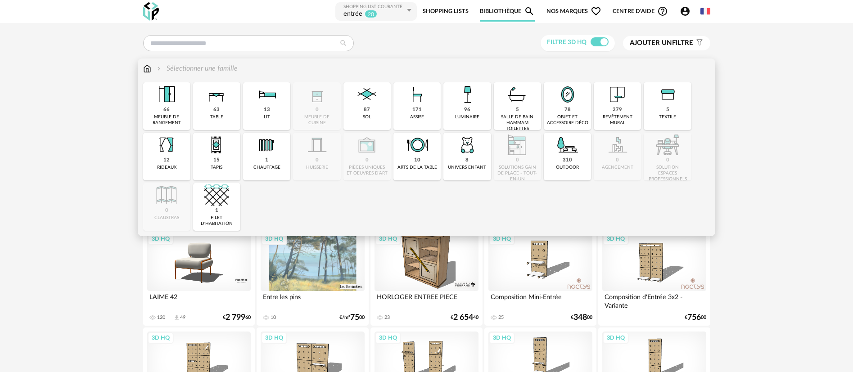
click at [146, 67] on img at bounding box center [147, 68] width 8 height 10
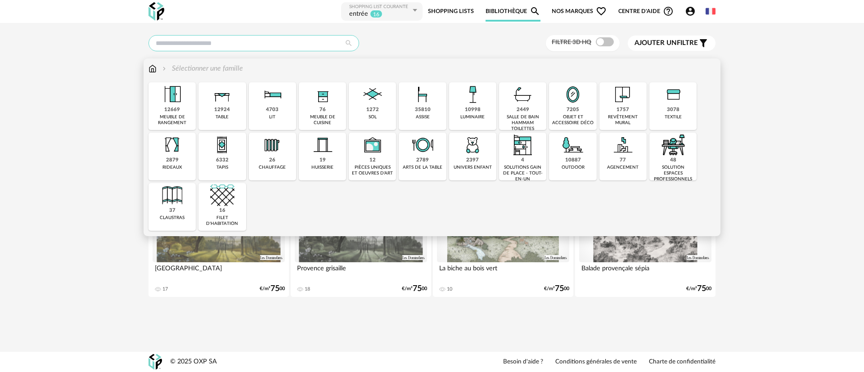
click at [197, 43] on input "text" at bounding box center [253, 43] width 211 height 16
type input "********"
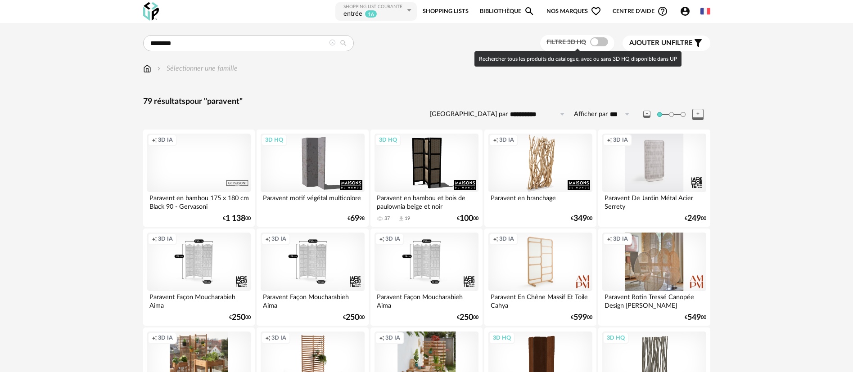
click at [605, 47] on div "Filtre 3D HQ" at bounding box center [577, 43] width 74 height 17
click at [594, 42] on span at bounding box center [599, 41] width 18 height 9
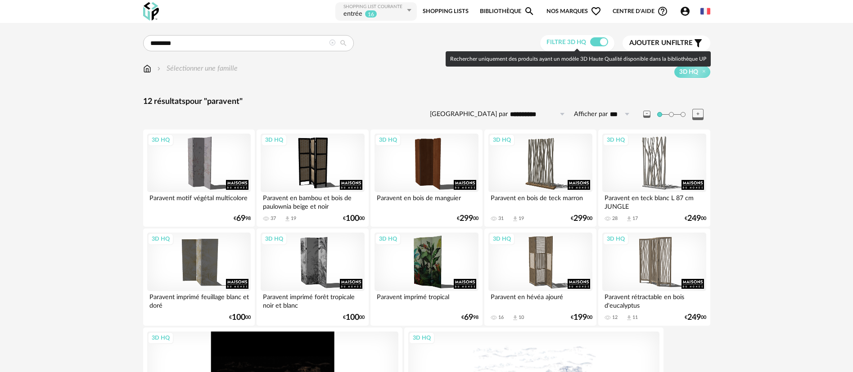
click at [592, 41] on span at bounding box center [599, 41] width 18 height 9
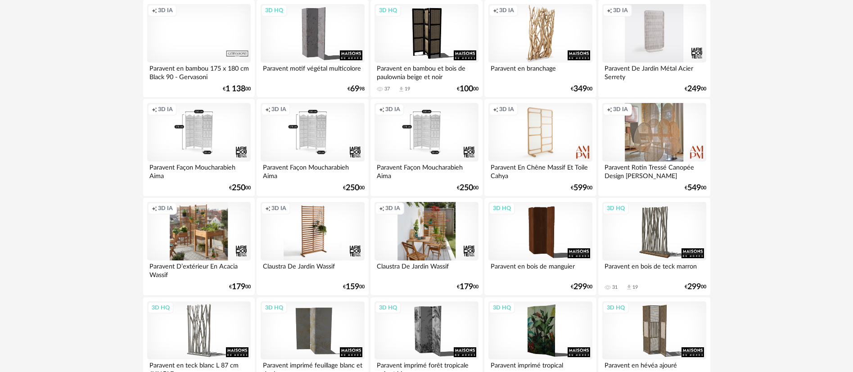
scroll to position [135, 0]
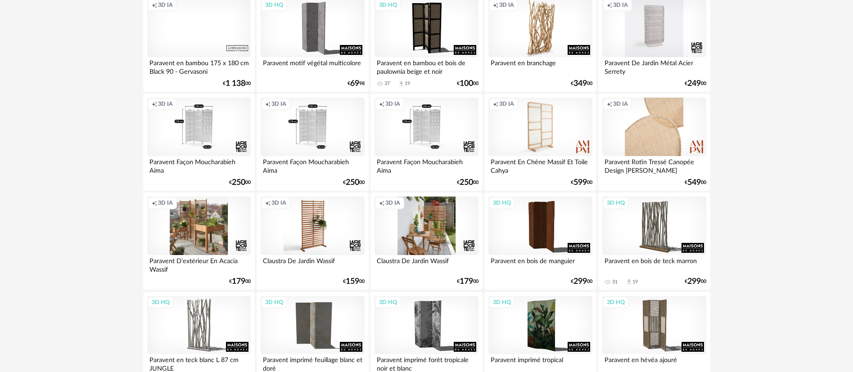
click at [663, 144] on div "Creation icon 3D IA" at bounding box center [653, 127] width 103 height 58
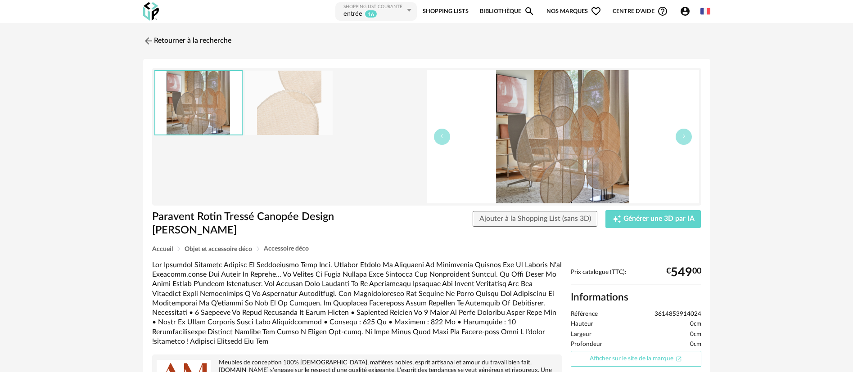
click at [612, 358] on link "Afficher sur le site de la marque Open In New icon" at bounding box center [636, 359] width 130 height 16
click at [546, 219] on span "Ajouter à la Shopping List (sans 3D)" at bounding box center [535, 218] width 112 height 7
click at [207, 40] on link "Retourner à la recherche" at bounding box center [185, 41] width 88 height 20
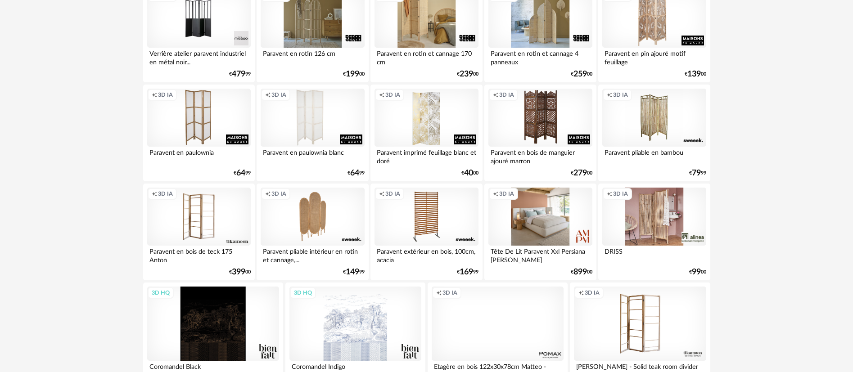
scroll to position [1394, 0]
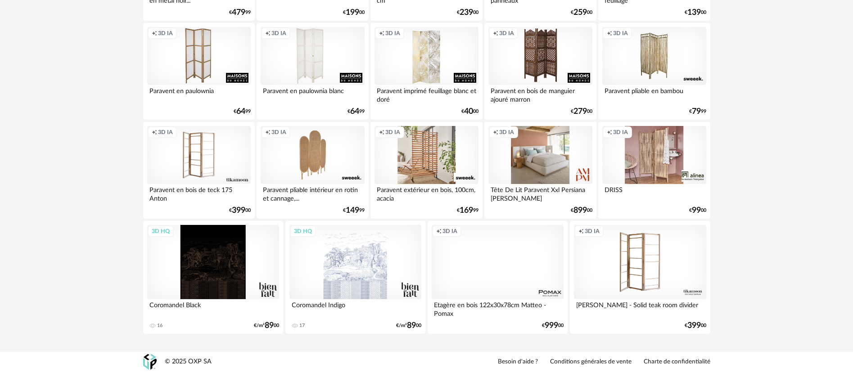
click at [418, 164] on div "Creation icon 3D IA" at bounding box center [425, 155] width 103 height 58
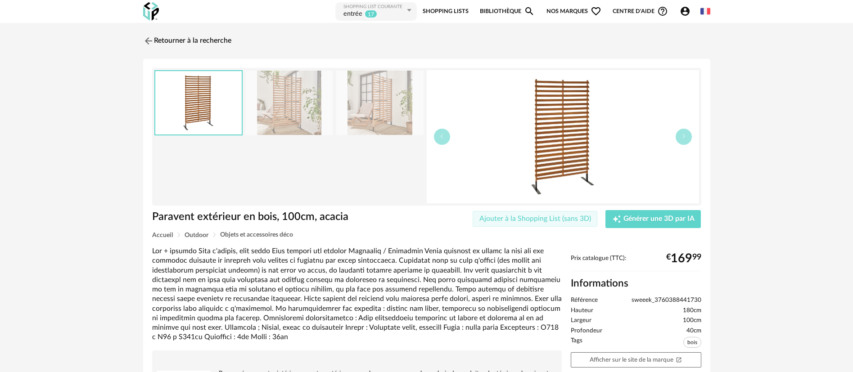
click at [547, 216] on span "Ajouter à la Shopping List (sans 3D)" at bounding box center [535, 218] width 112 height 7
click at [646, 357] on link "Afficher sur le site de la marque Open In New icon" at bounding box center [636, 360] width 130 height 16
click at [211, 37] on link "Retourner à la recherche" at bounding box center [185, 41] width 88 height 20
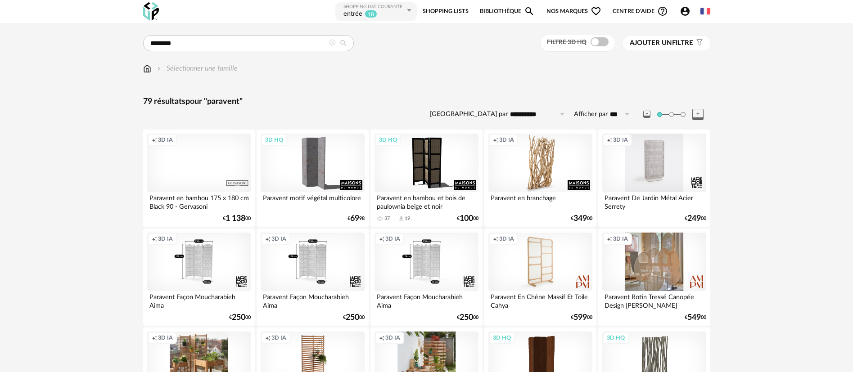
click at [450, 9] on link "Shopping Lists" at bounding box center [445, 11] width 46 height 20
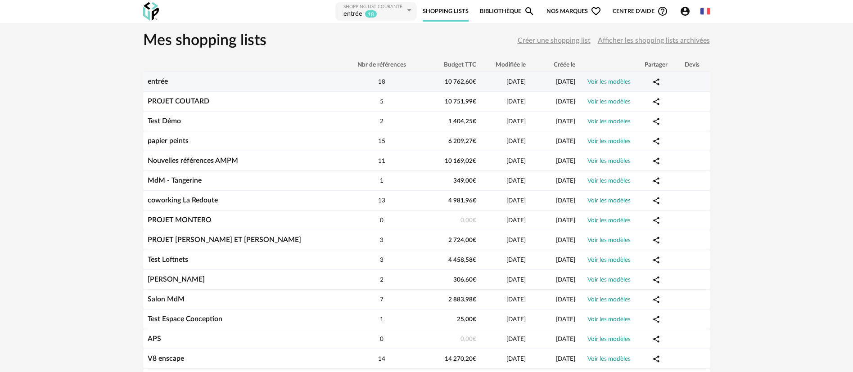
click at [159, 81] on link "entrée" at bounding box center [158, 81] width 20 height 7
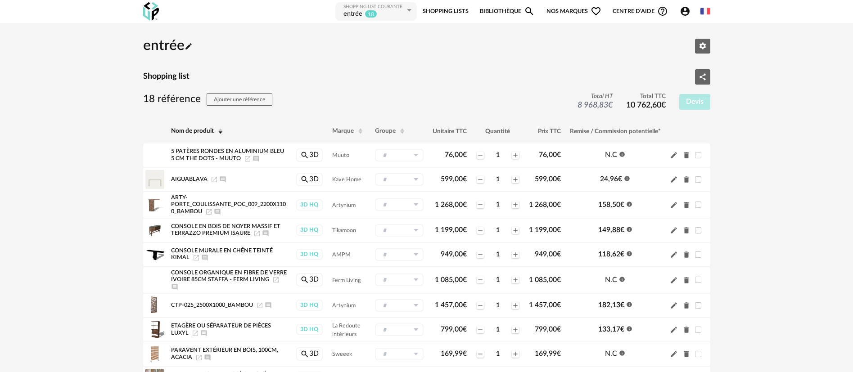
click at [513, 8] on link "Bibliothèque Magnify icon" at bounding box center [507, 11] width 55 height 20
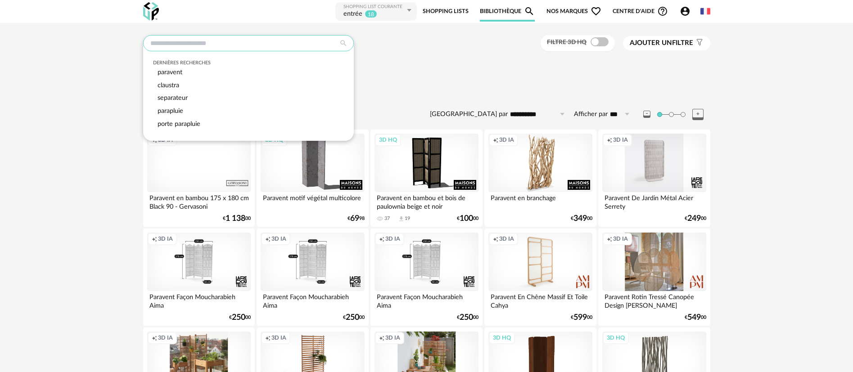
click at [237, 39] on input "text" at bounding box center [248, 43] width 211 height 16
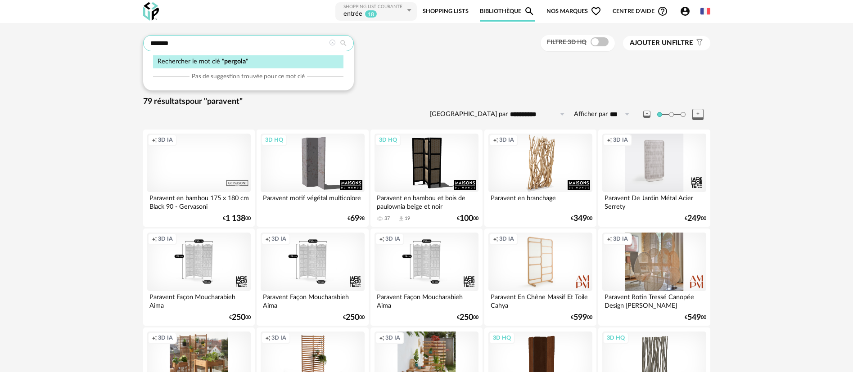
type input "*******"
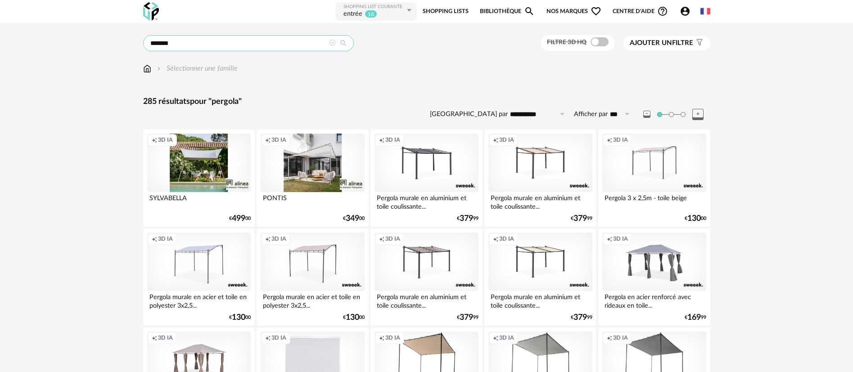
scroll to position [67, 0]
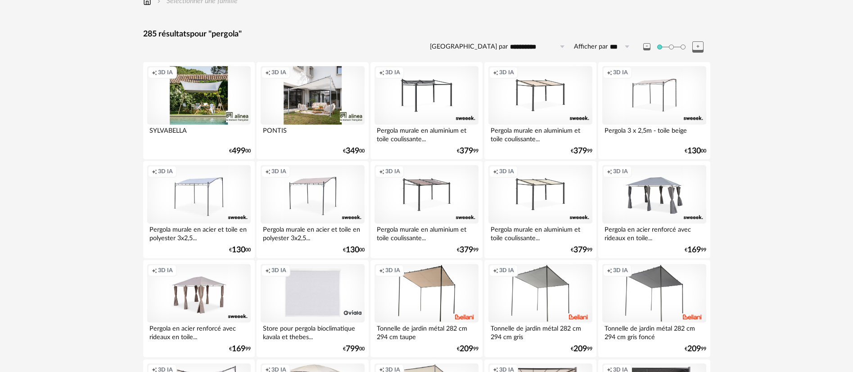
click at [414, 105] on div "Creation icon 3D IA" at bounding box center [425, 95] width 103 height 58
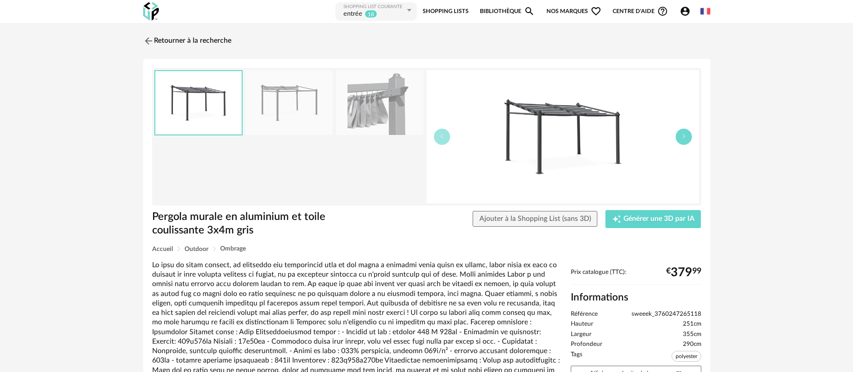
click at [687, 137] on button "button" at bounding box center [683, 137] width 16 height 16
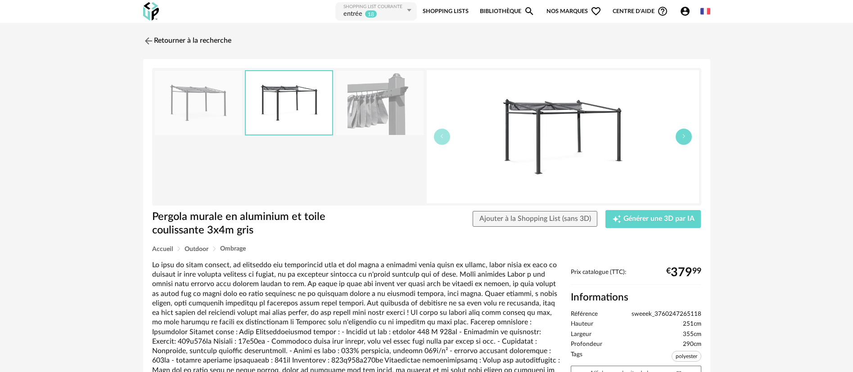
click at [687, 137] on button "button" at bounding box center [683, 137] width 16 height 16
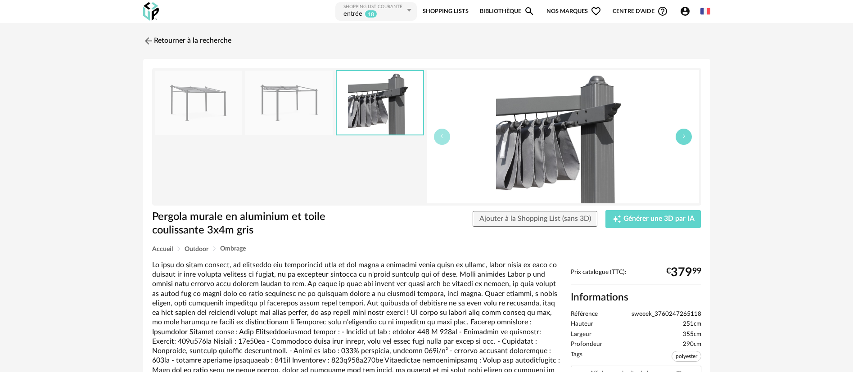
click at [687, 138] on button "button" at bounding box center [683, 137] width 16 height 16
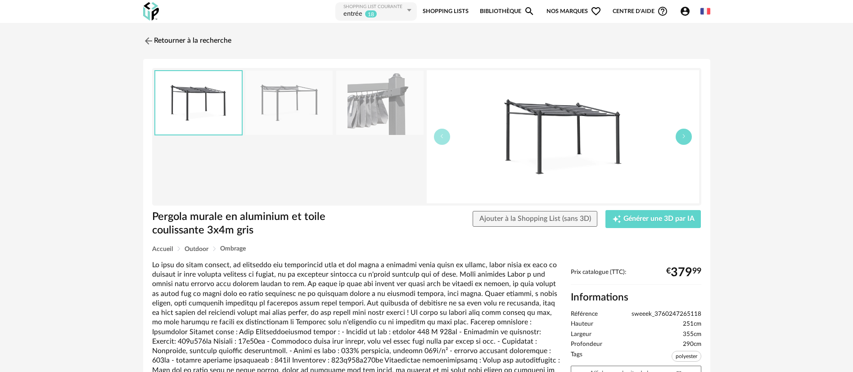
click at [687, 138] on button "button" at bounding box center [683, 137] width 16 height 16
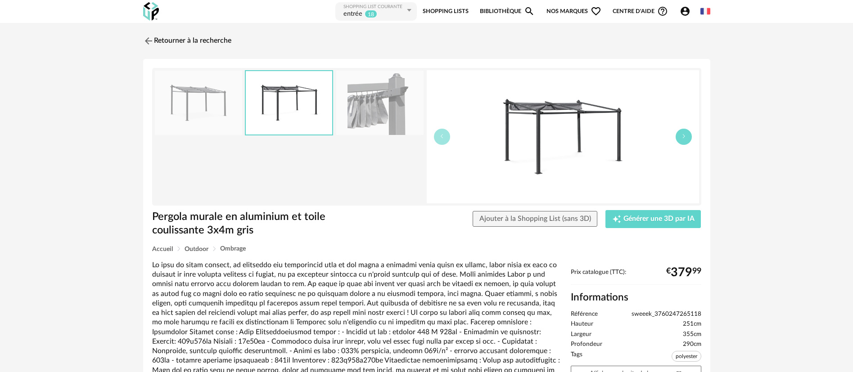
click at [687, 138] on button "button" at bounding box center [683, 137] width 16 height 16
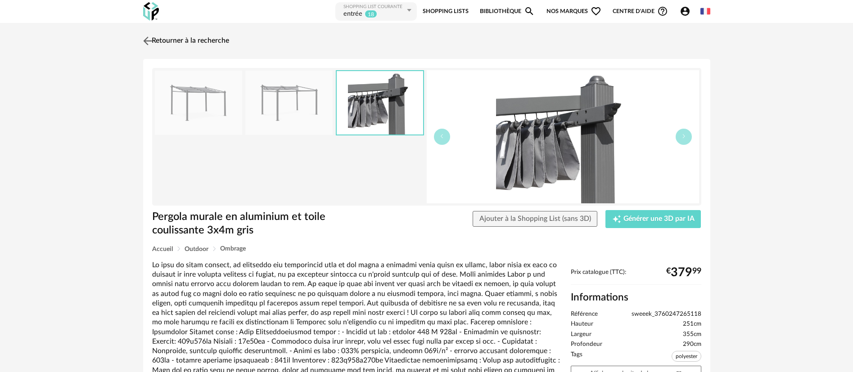
click at [206, 41] on link "Retourner à la recherche" at bounding box center [185, 41] width 88 height 20
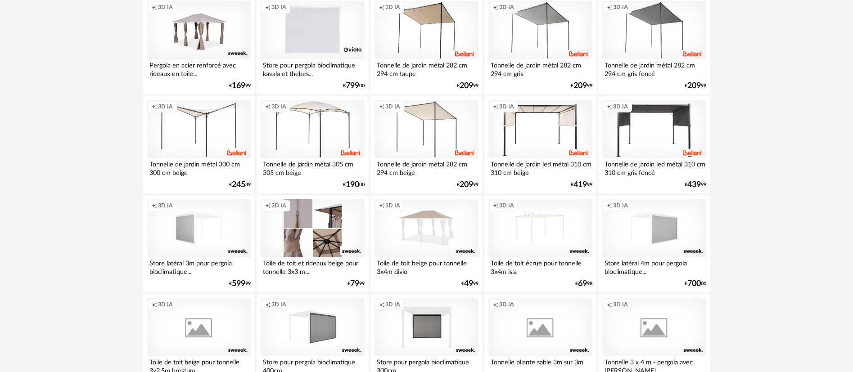
scroll to position [337, 0]
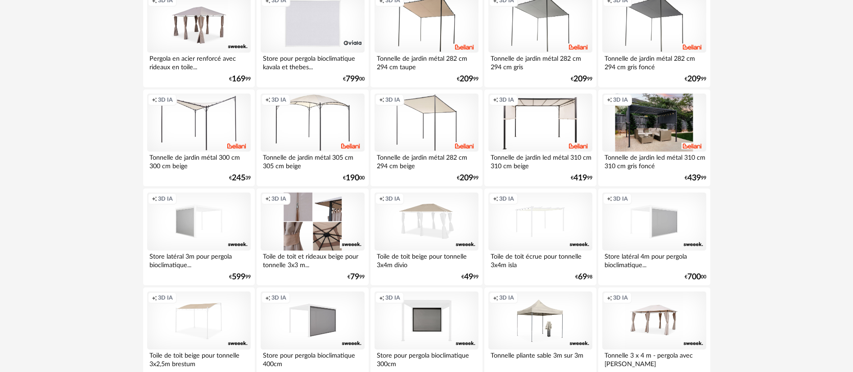
click at [647, 131] on div "Creation icon 3D IA" at bounding box center [653, 123] width 103 height 58
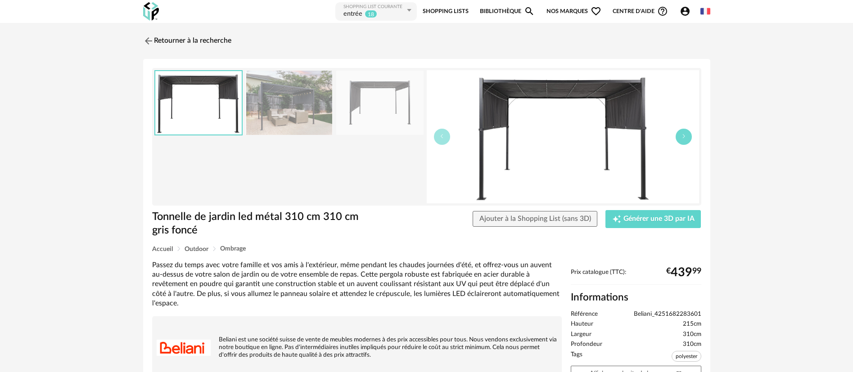
click at [683, 138] on icon "button" at bounding box center [683, 136] width 5 height 5
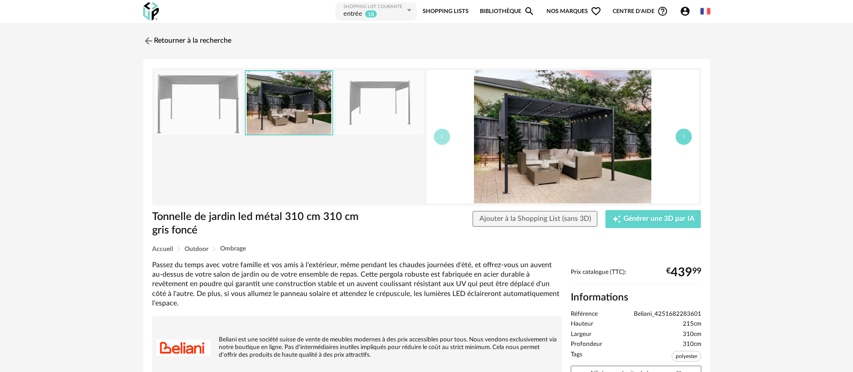
click at [683, 138] on icon "button" at bounding box center [683, 136] width 5 height 5
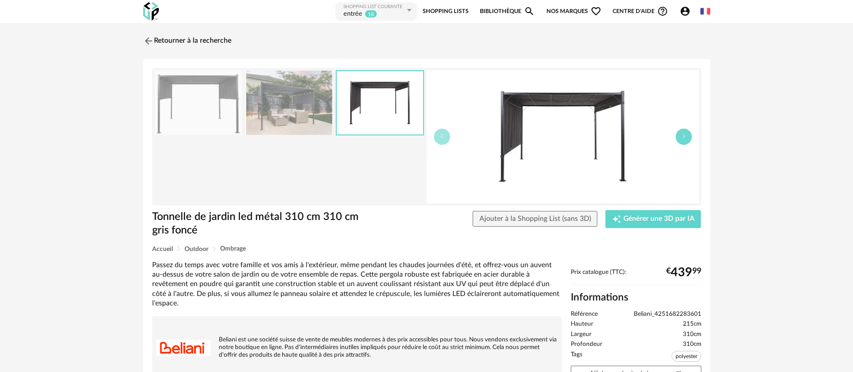
click at [683, 138] on icon "button" at bounding box center [683, 136] width 5 height 5
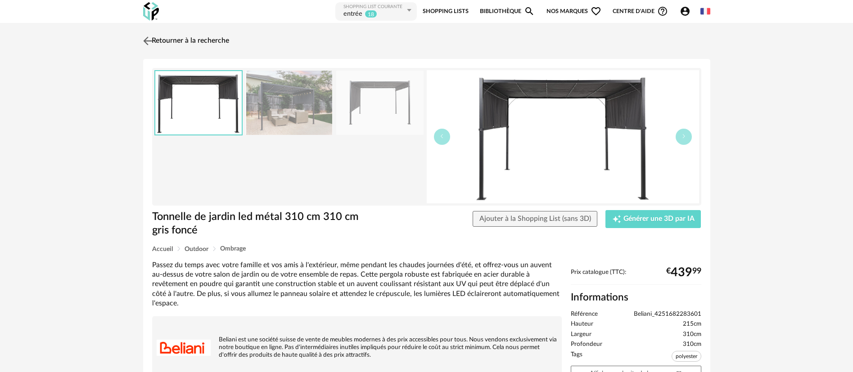
click at [191, 42] on link "Retourner à la recherche" at bounding box center [185, 41] width 88 height 20
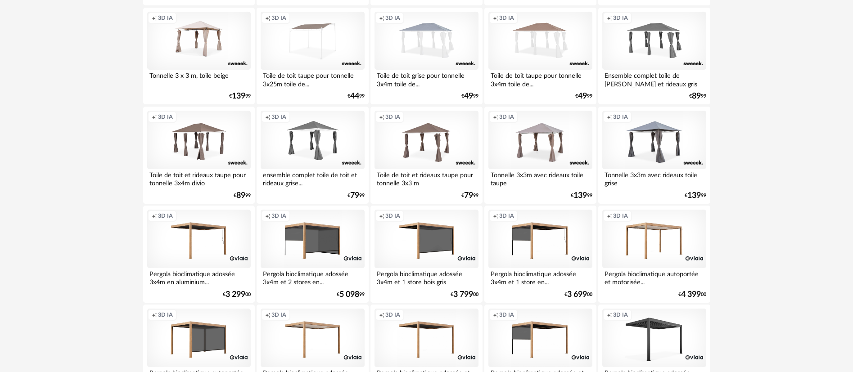
scroll to position [742, 0]
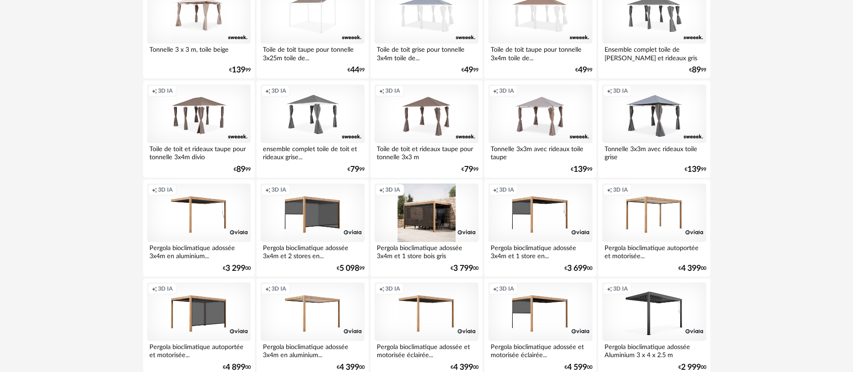
click at [430, 222] on div "Creation icon 3D IA" at bounding box center [425, 213] width 103 height 58
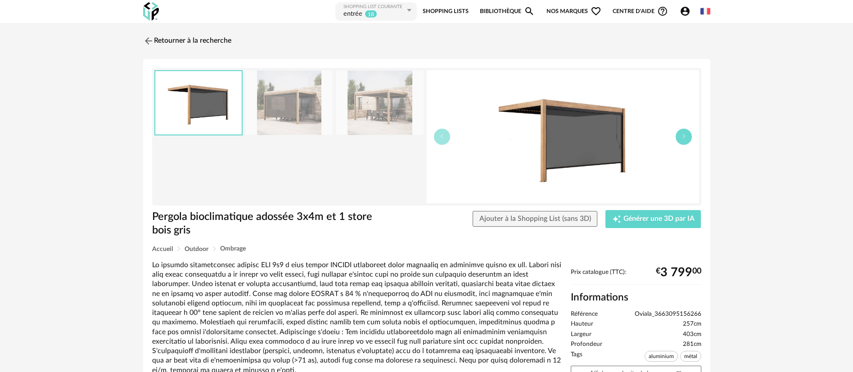
click at [684, 138] on icon "button" at bounding box center [683, 136] width 5 height 5
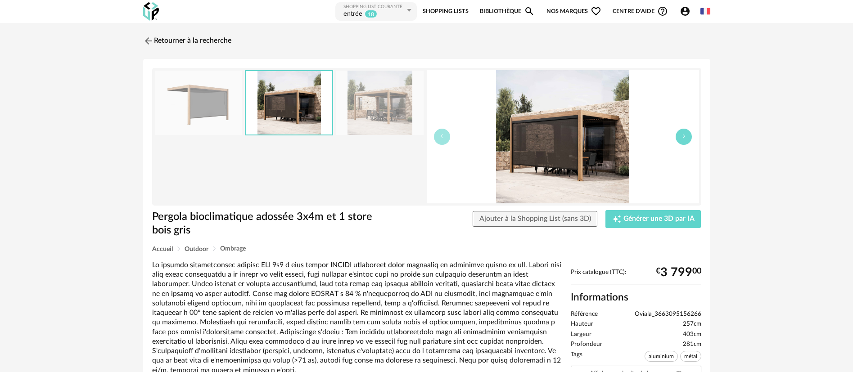
click at [684, 138] on icon "button" at bounding box center [683, 136] width 5 height 5
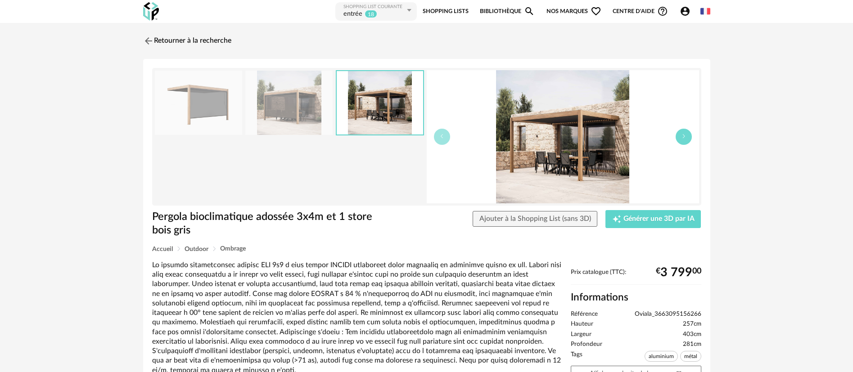
click at [684, 138] on icon "button" at bounding box center [683, 136] width 5 height 5
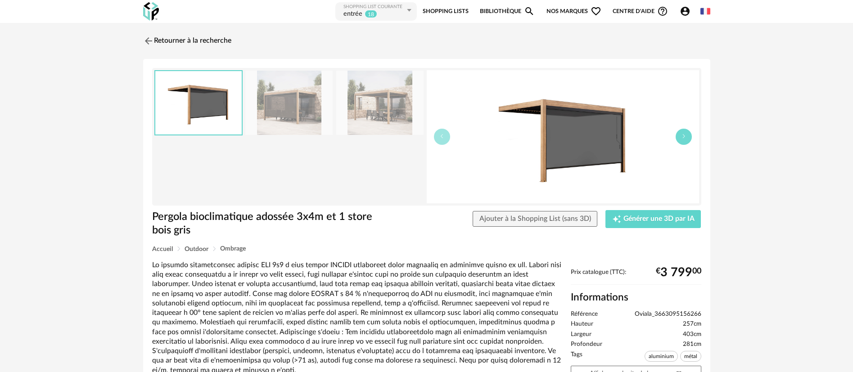
click at [684, 138] on icon "button" at bounding box center [683, 136] width 5 height 5
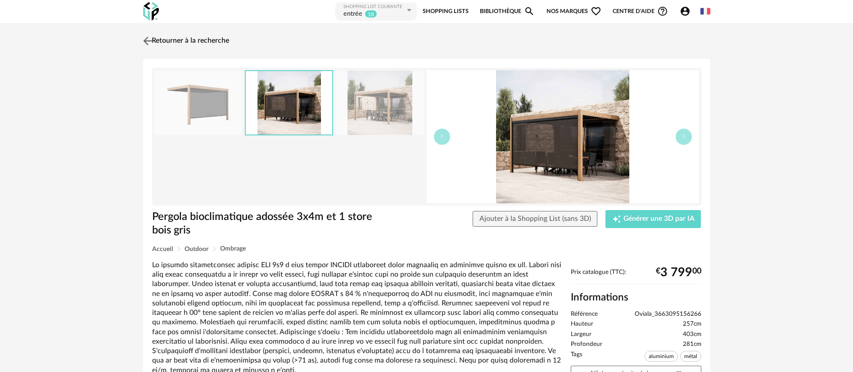
click at [174, 37] on link "Retourner à la recherche" at bounding box center [185, 41] width 88 height 20
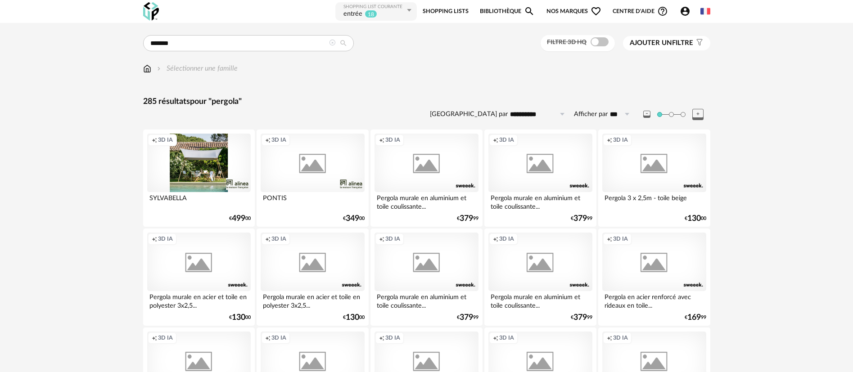
scroll to position [742, 0]
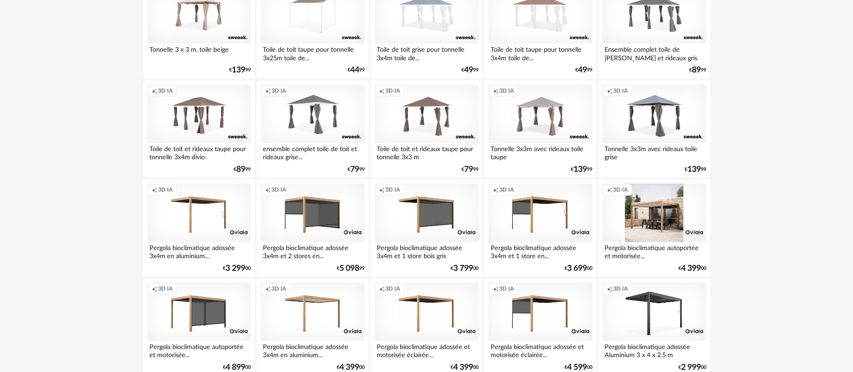
click at [645, 218] on div "Creation icon 3D IA" at bounding box center [653, 213] width 103 height 58
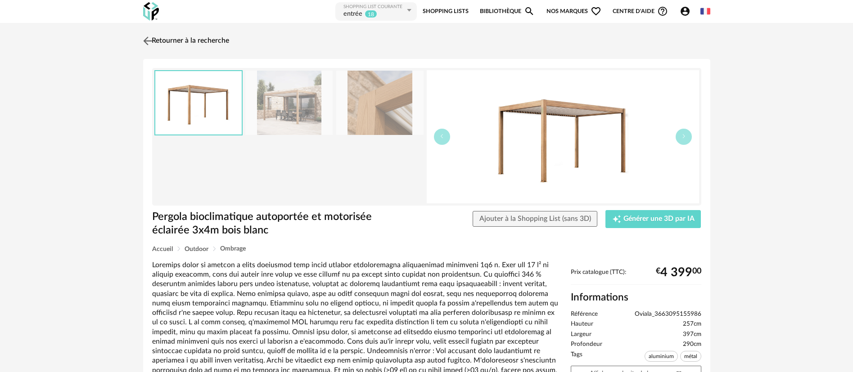
click at [225, 34] on link "Retourner à la recherche" at bounding box center [185, 41] width 88 height 20
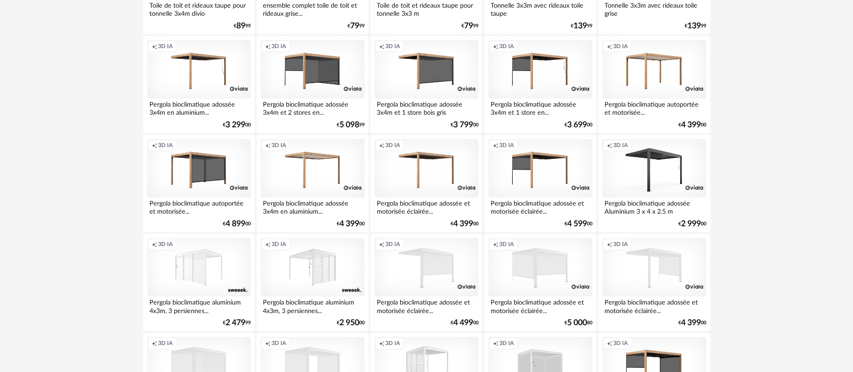
scroll to position [945, 0]
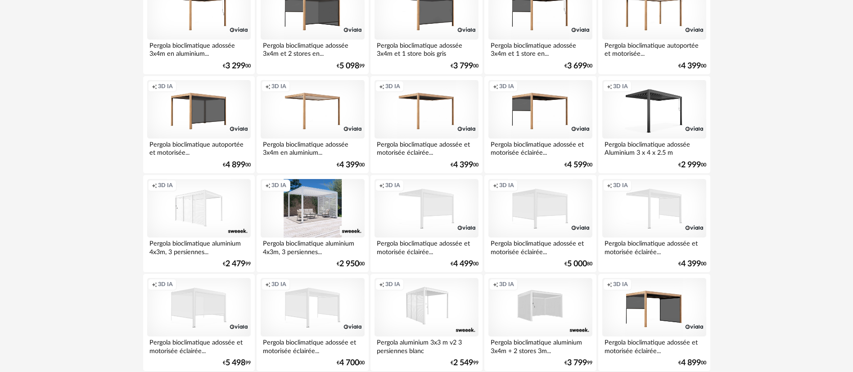
click at [309, 207] on div "Creation icon 3D IA" at bounding box center [312, 208] width 103 height 58
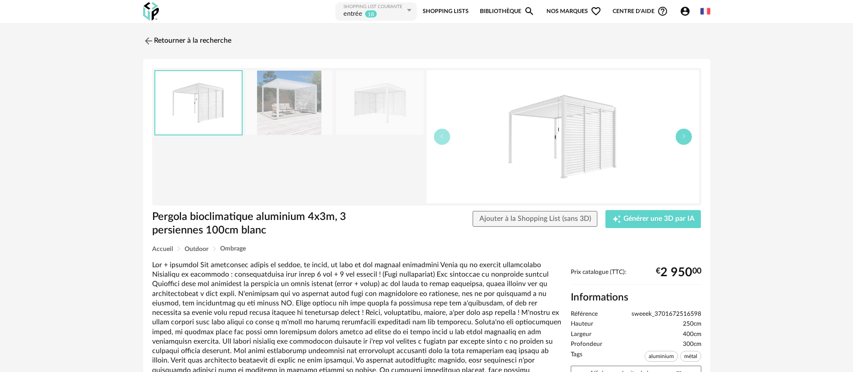
click at [681, 139] on button "button" at bounding box center [683, 137] width 16 height 16
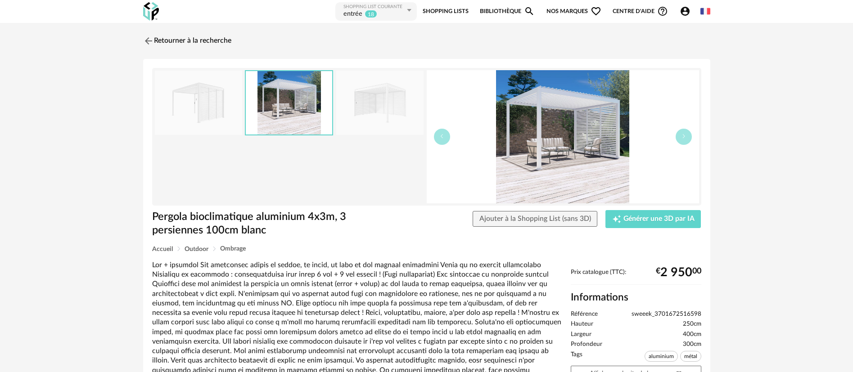
click at [193, 38] on link "Retourner à la recherche" at bounding box center [187, 41] width 88 height 20
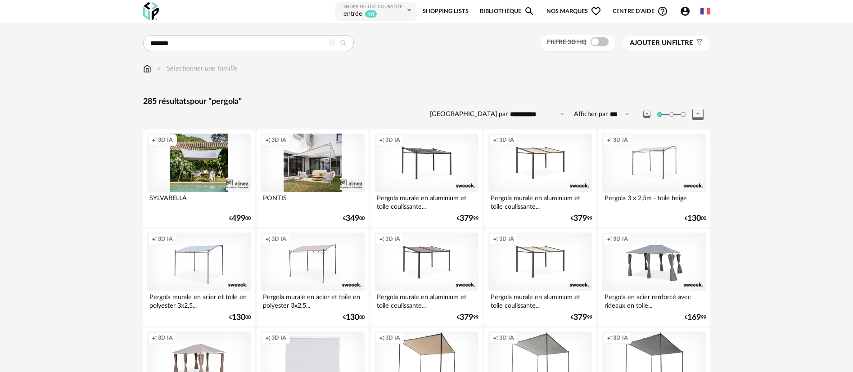
click at [445, 10] on link "Shopping Lists" at bounding box center [445, 11] width 46 height 20
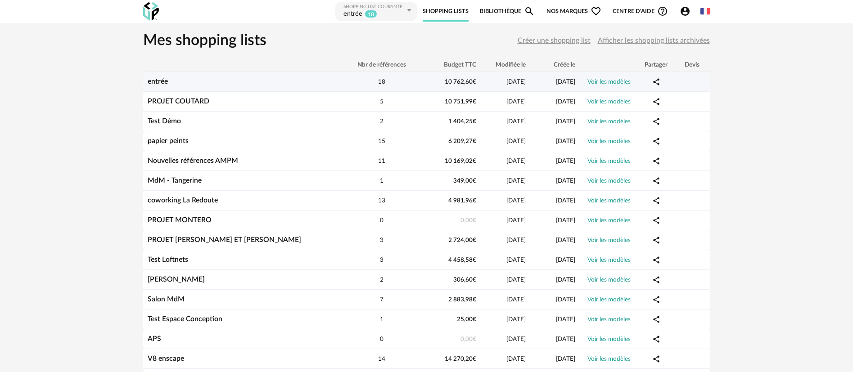
click at [189, 79] on div "entrée" at bounding box center [242, 81] width 198 height 9
click at [154, 81] on link "entrée" at bounding box center [158, 81] width 20 height 7
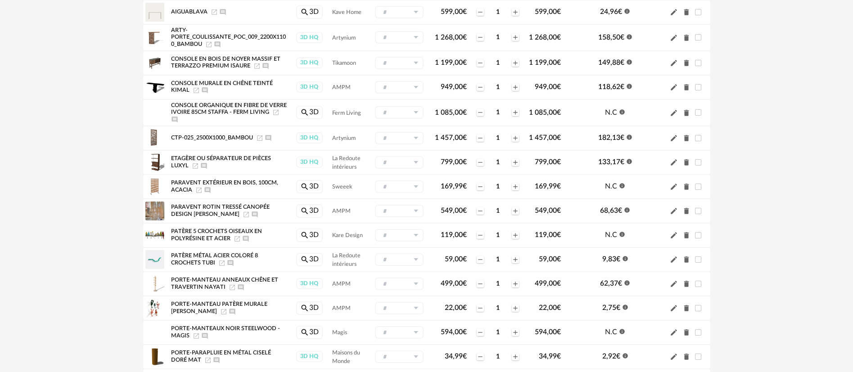
scroll to position [100, 0]
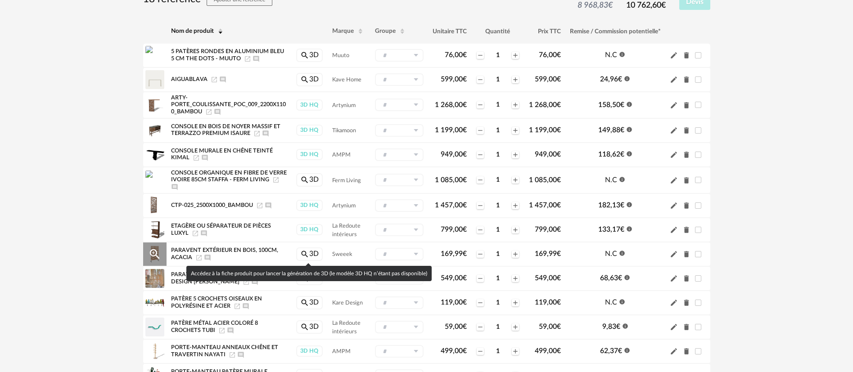
click at [314, 254] on link "Magnify icon 3D" at bounding box center [309, 253] width 27 height 13
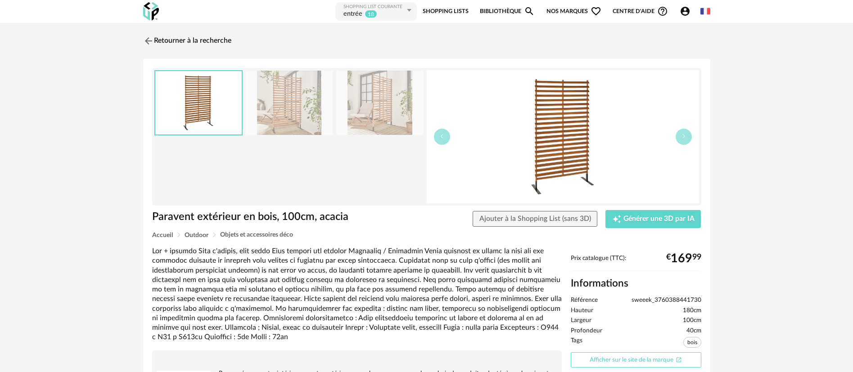
click at [628, 356] on link "Afficher sur le site de la marque Open In New icon" at bounding box center [636, 360] width 130 height 16
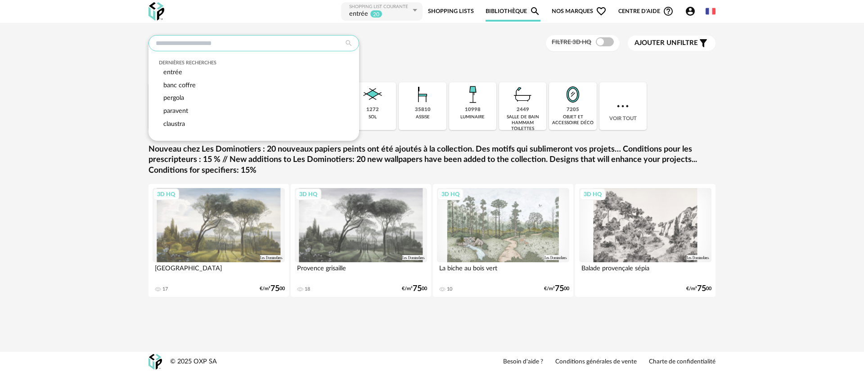
click at [186, 47] on input "text" at bounding box center [253, 43] width 211 height 16
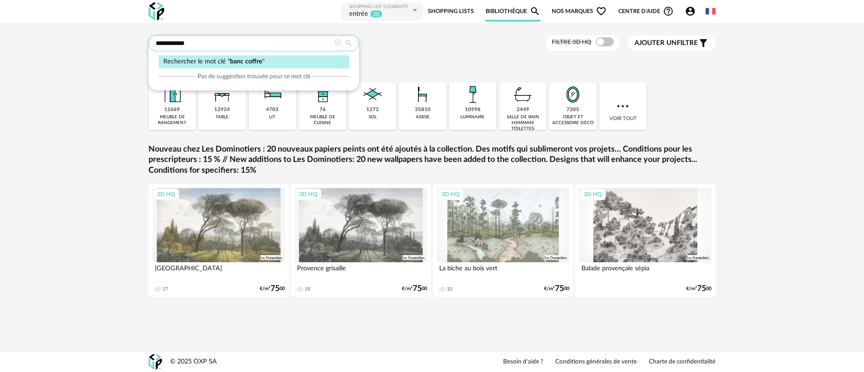
type input "**********"
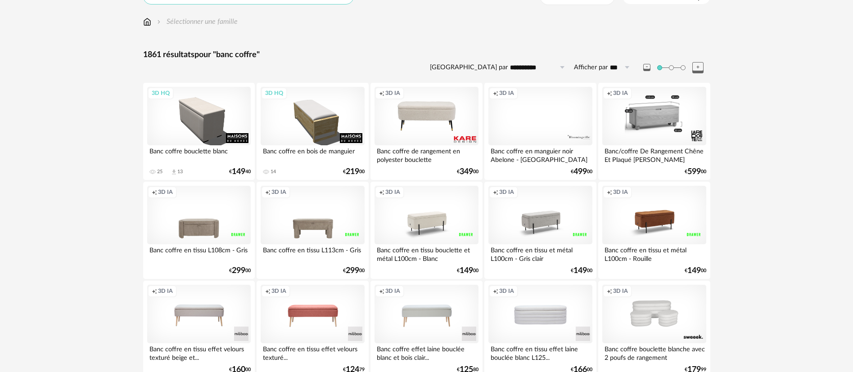
scroll to position [67, 0]
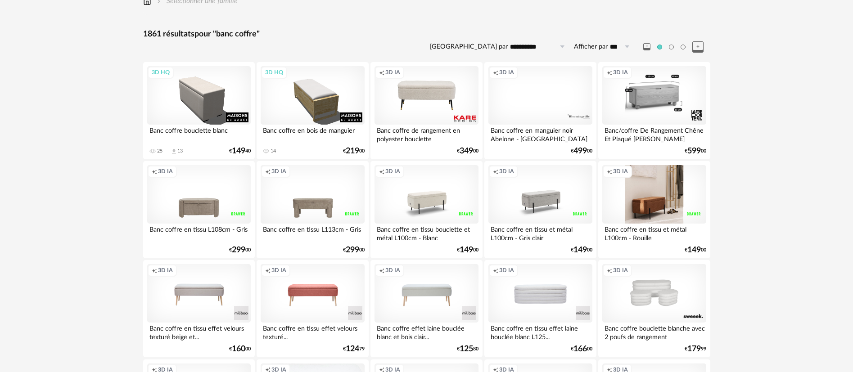
click at [649, 208] on div "Creation icon 3D IA" at bounding box center [653, 194] width 103 height 58
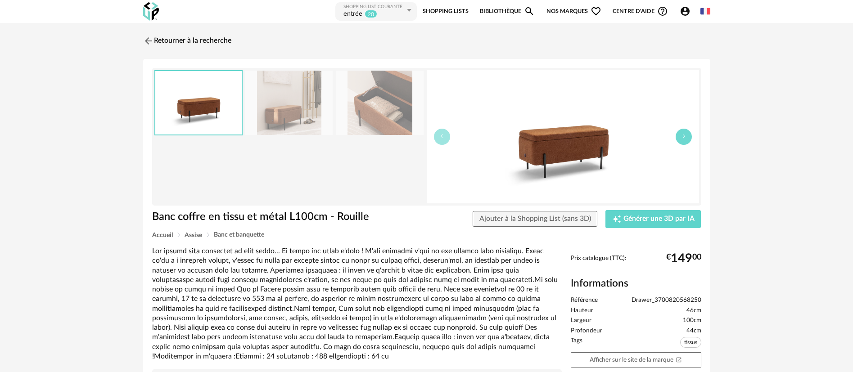
click at [684, 139] on icon "button" at bounding box center [683, 136] width 5 height 5
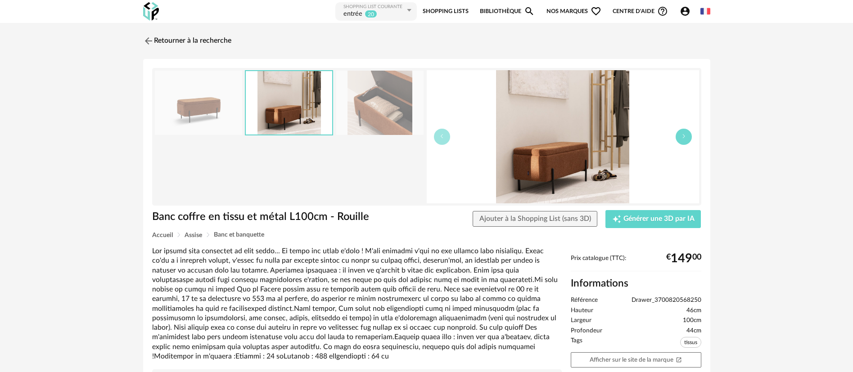
click at [683, 139] on icon "button" at bounding box center [683, 136] width 5 height 5
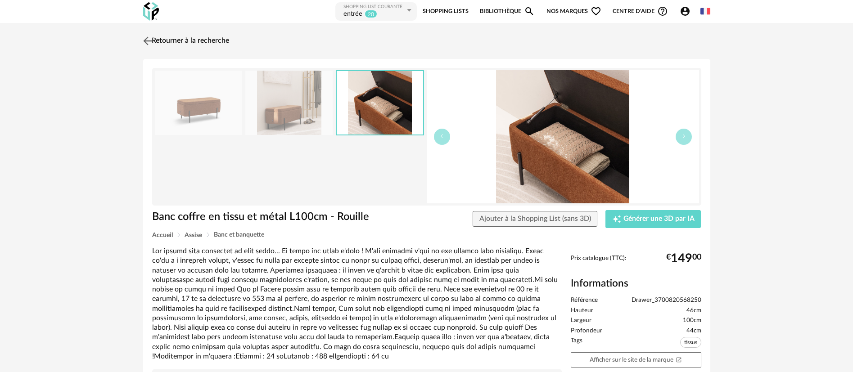
click at [146, 42] on img at bounding box center [147, 40] width 13 height 13
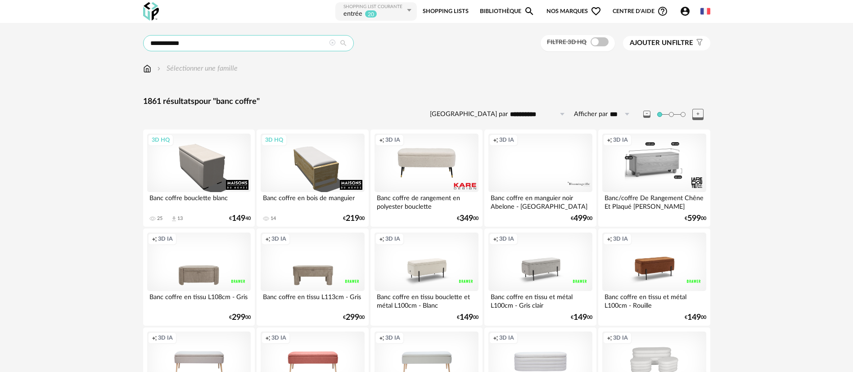
click at [157, 42] on input "**********" at bounding box center [248, 43] width 211 height 16
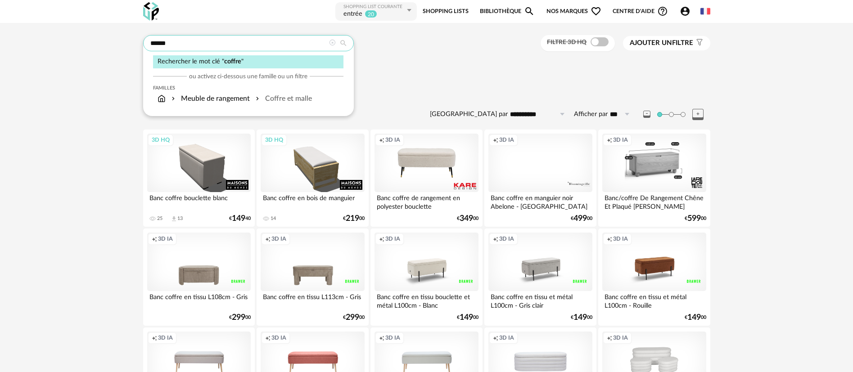
type input "******"
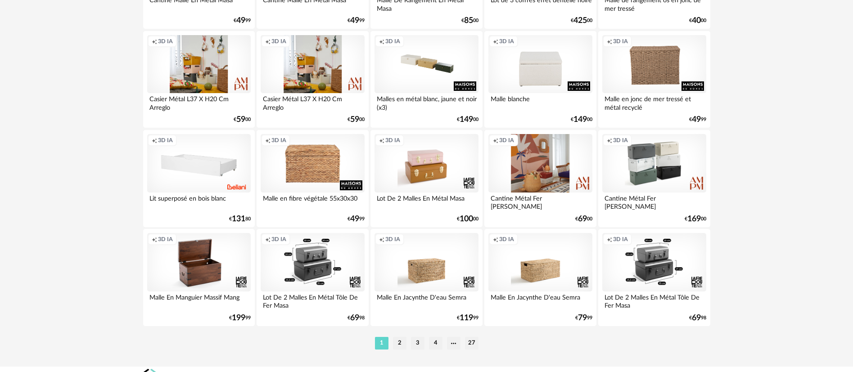
scroll to position [1797, 0]
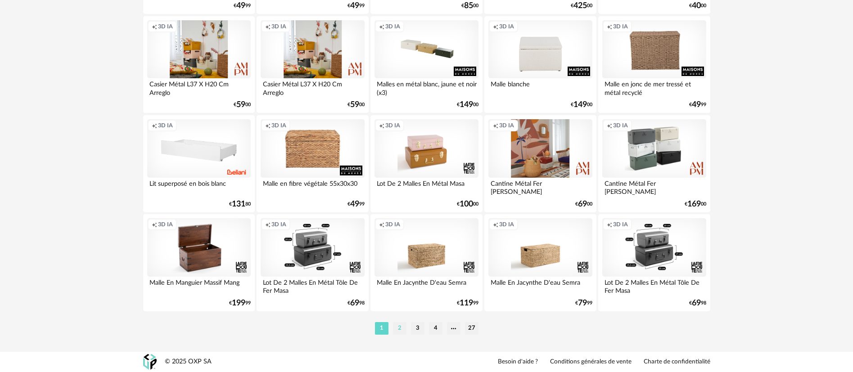
click at [400, 326] on li "2" at bounding box center [399, 328] width 13 height 13
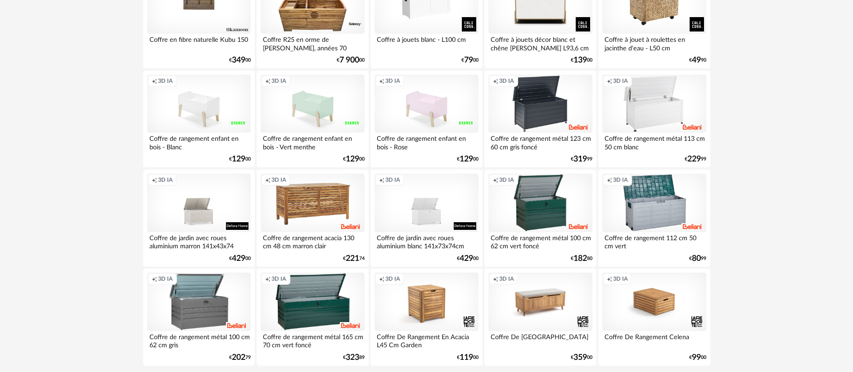
scroll to position [1797, 0]
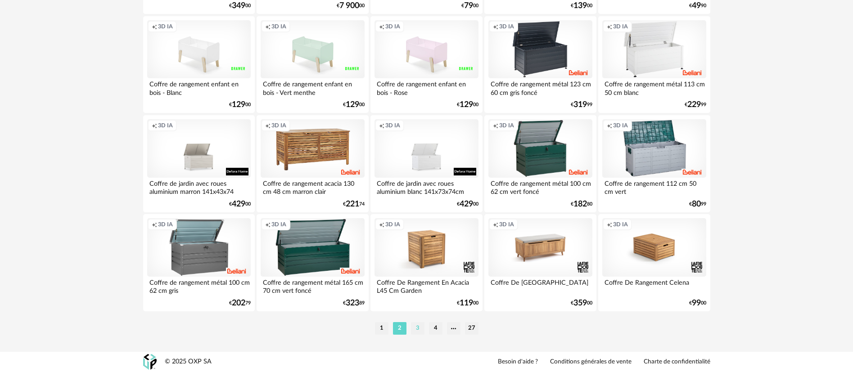
click at [418, 328] on li "3" at bounding box center [417, 328] width 13 height 13
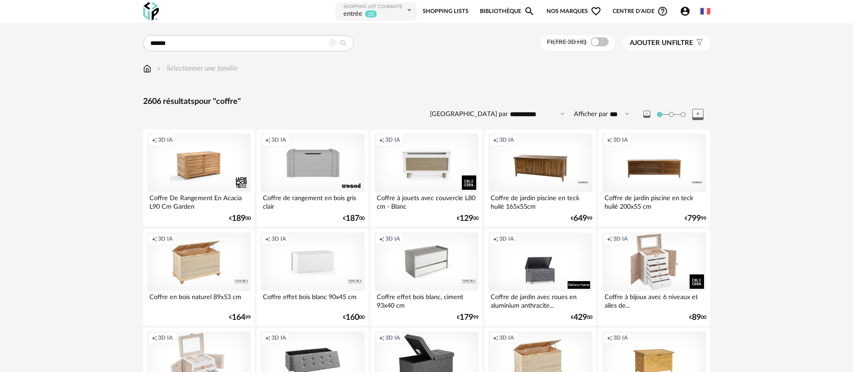
click at [448, 13] on link "Shopping Lists" at bounding box center [445, 11] width 46 height 20
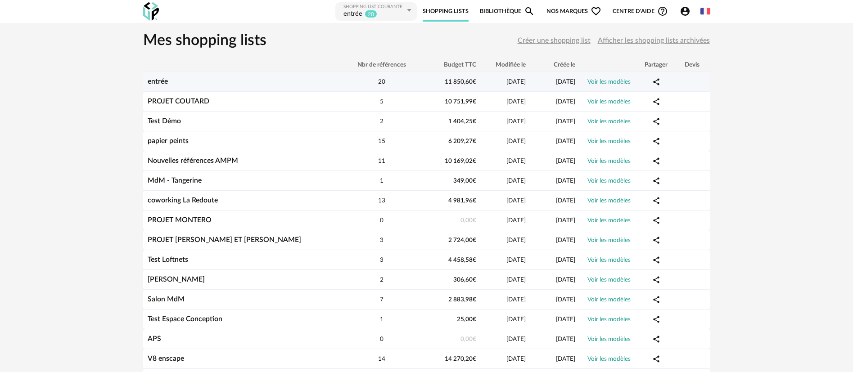
click at [155, 81] on link "entrée" at bounding box center [158, 81] width 20 height 7
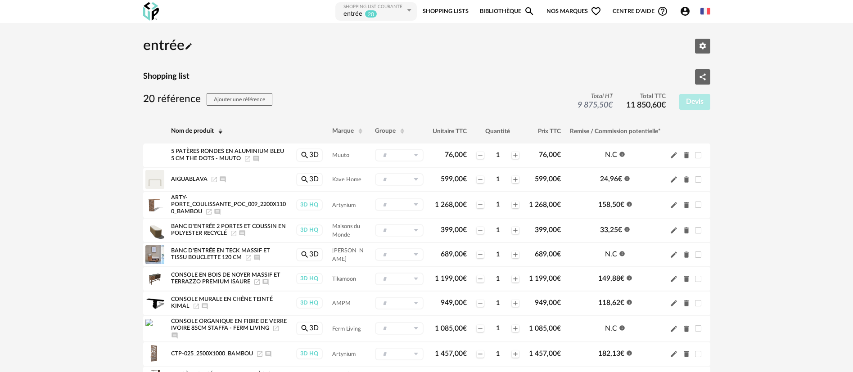
click at [485, 11] on link "Bibliothèque Magnify icon" at bounding box center [507, 11] width 55 height 20
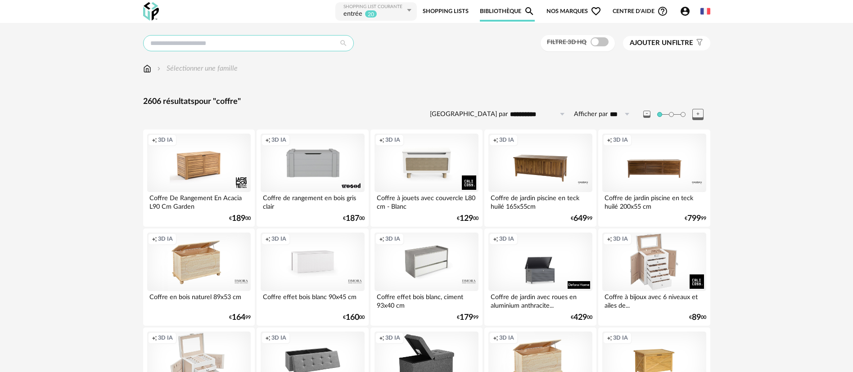
click at [200, 42] on input "text" at bounding box center [248, 43] width 211 height 16
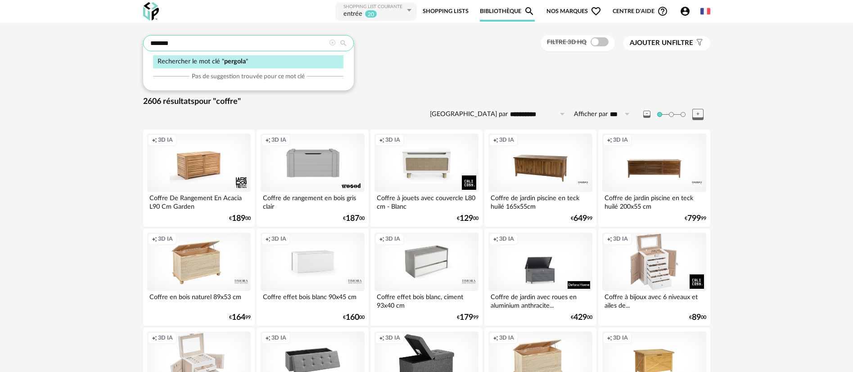
type input "*******"
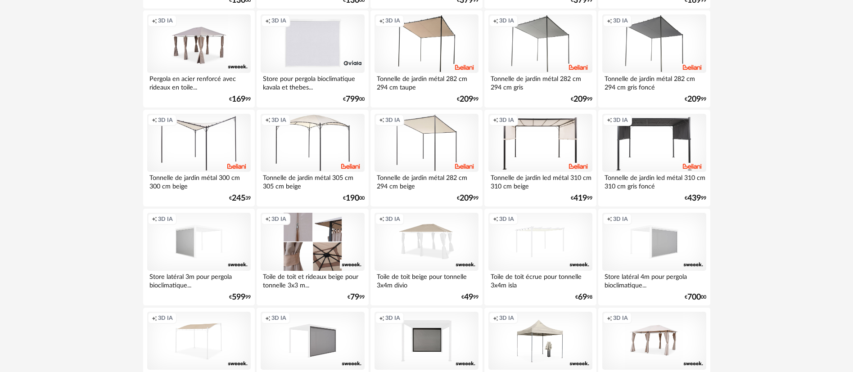
scroll to position [337, 0]
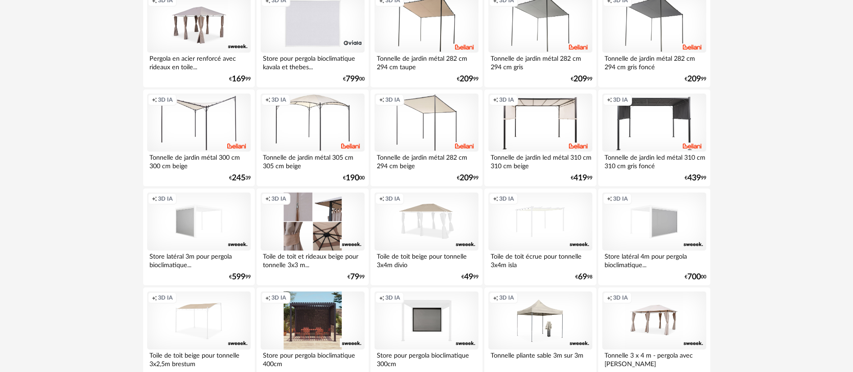
click at [319, 327] on div "Creation icon 3D IA" at bounding box center [312, 321] width 103 height 58
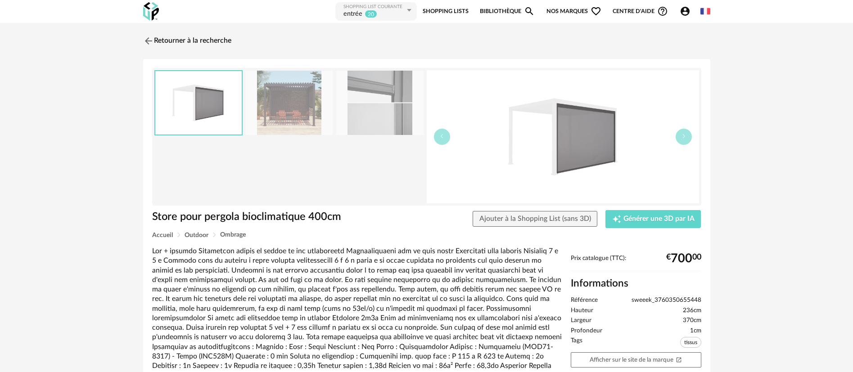
click at [297, 108] on img at bounding box center [288, 103] width 87 height 64
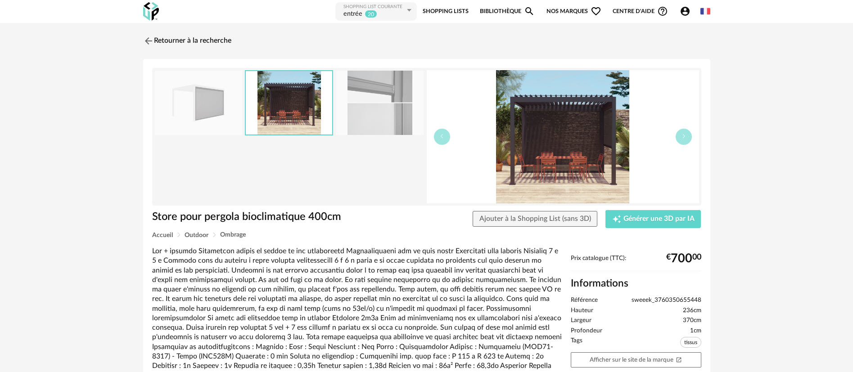
click at [71, 202] on div "Retourner à la recherche Store pour pergola bioclimatique 400cm Store pour perg…" at bounding box center [426, 263] width 853 height 481
